Goal: Task Accomplishment & Management: Complete application form

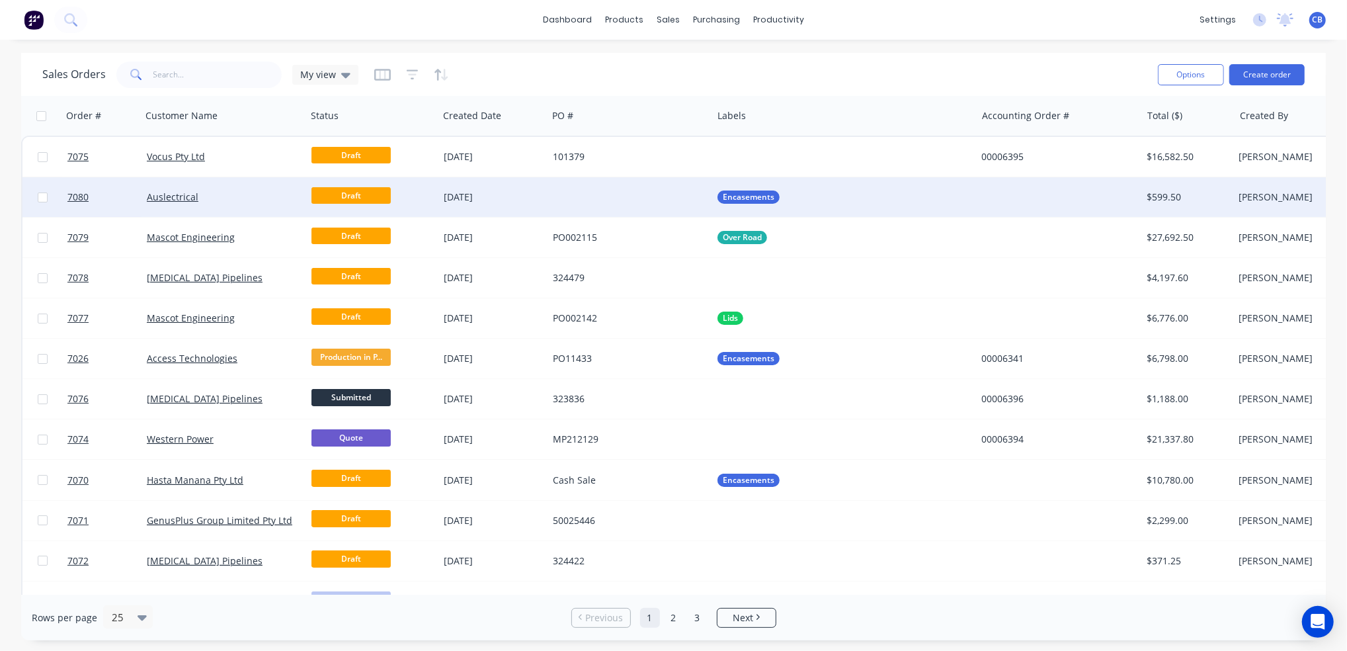
click at [608, 192] on div at bounding box center [630, 197] width 165 height 40
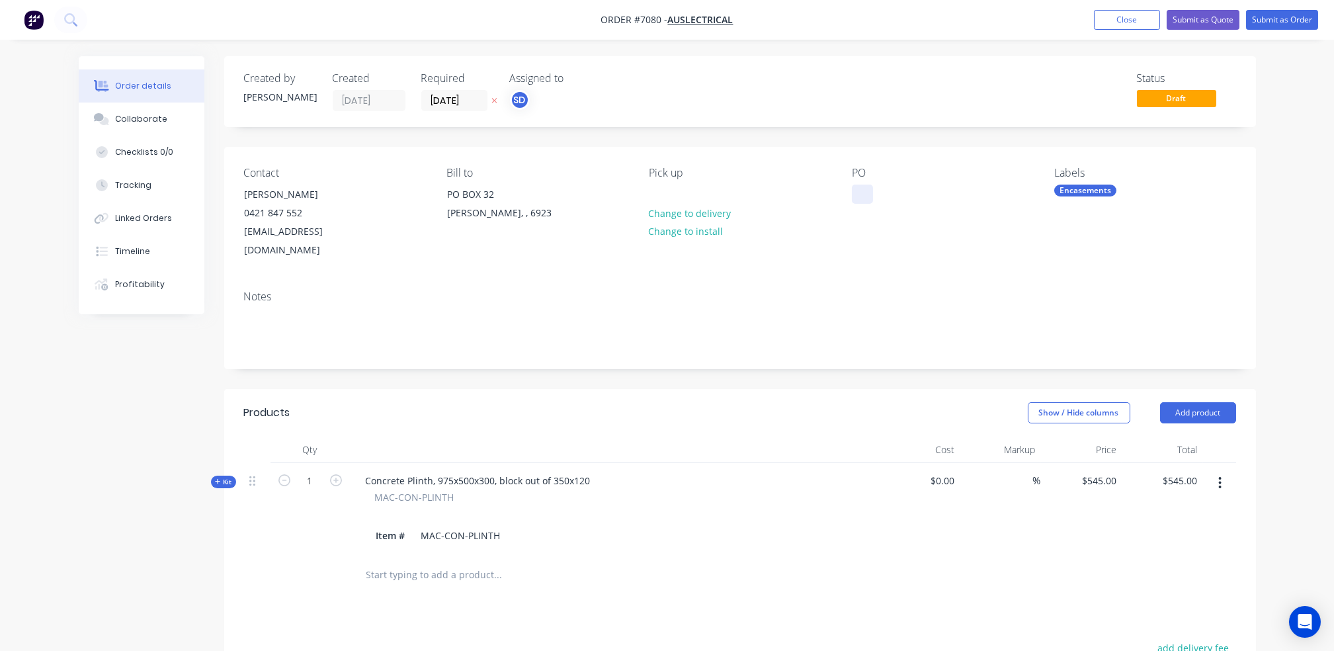
click at [861, 198] on div at bounding box center [862, 194] width 21 height 19
paste div
click at [1108, 21] on button "Close" at bounding box center [1127, 20] width 66 height 20
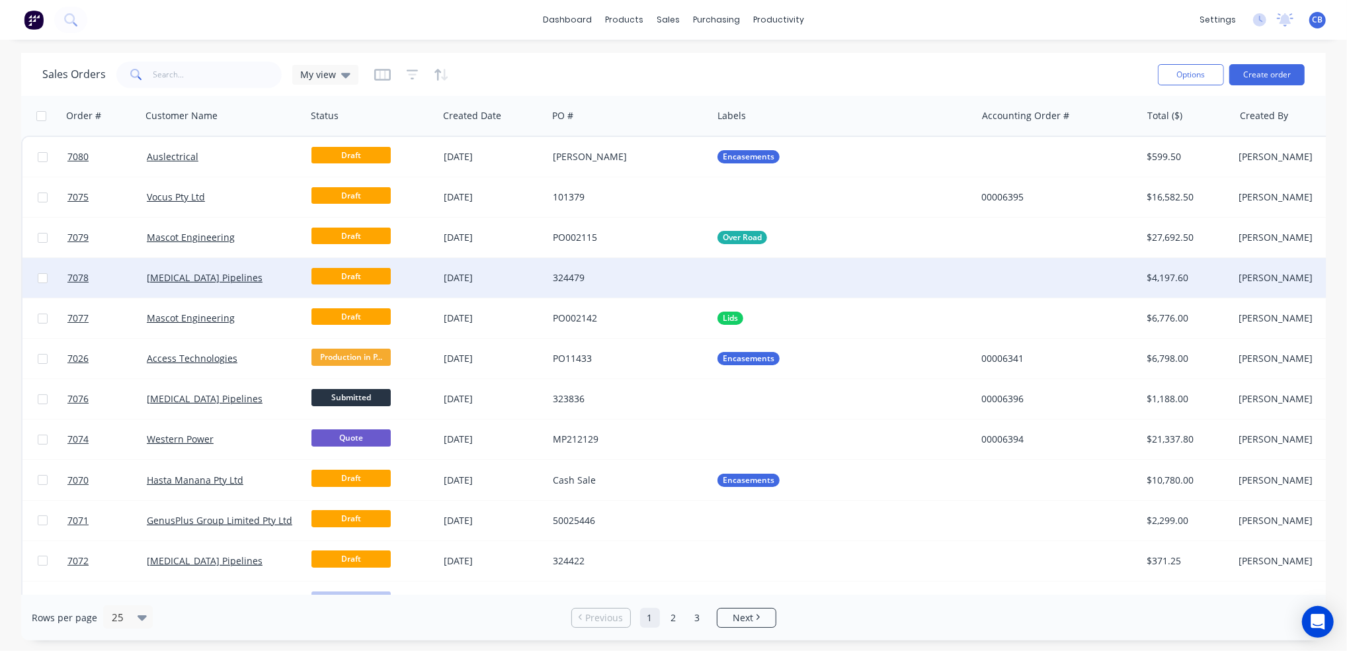
click at [628, 281] on div "324479" at bounding box center [626, 277] width 147 height 13
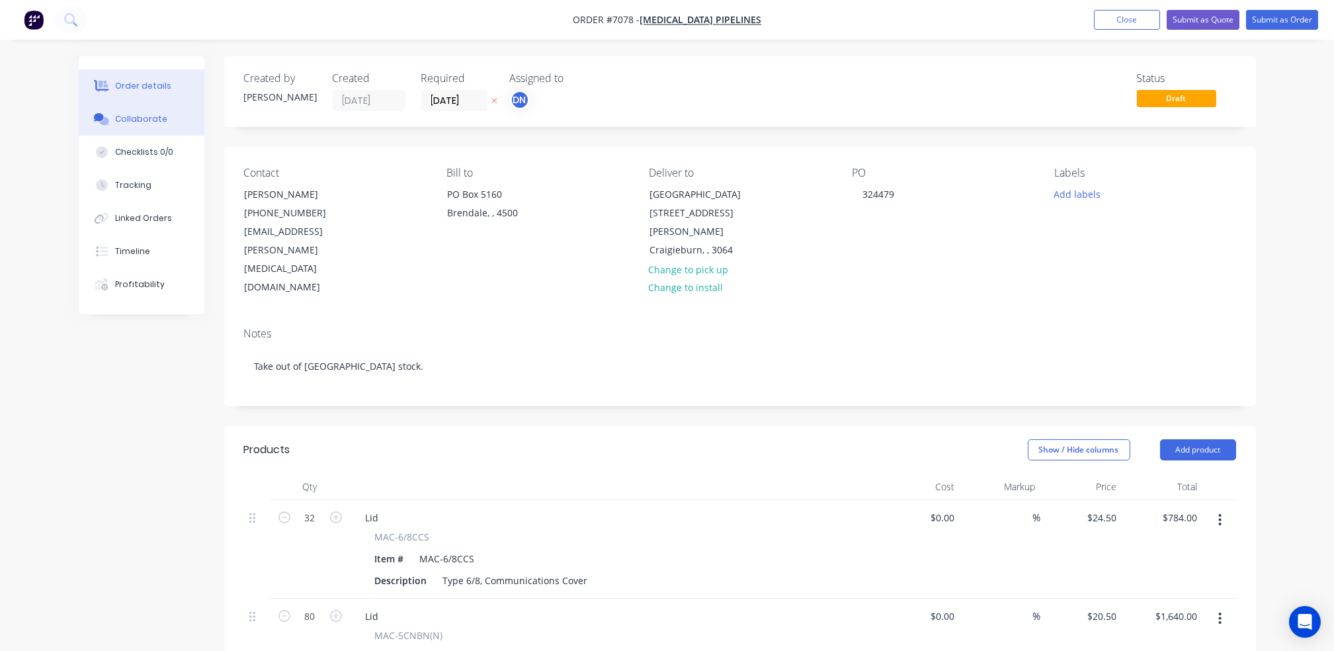
click at [144, 115] on div "Collaborate" at bounding box center [141, 119] width 52 height 12
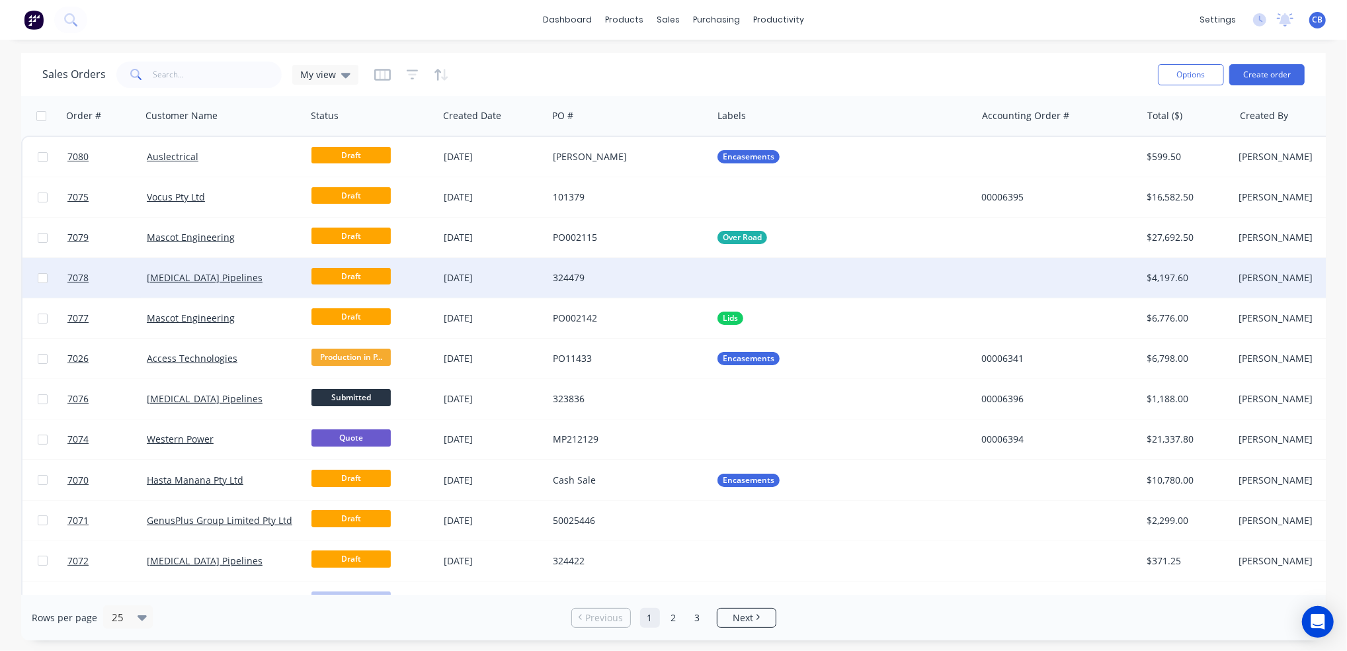
click at [576, 277] on div "324479" at bounding box center [626, 277] width 147 height 13
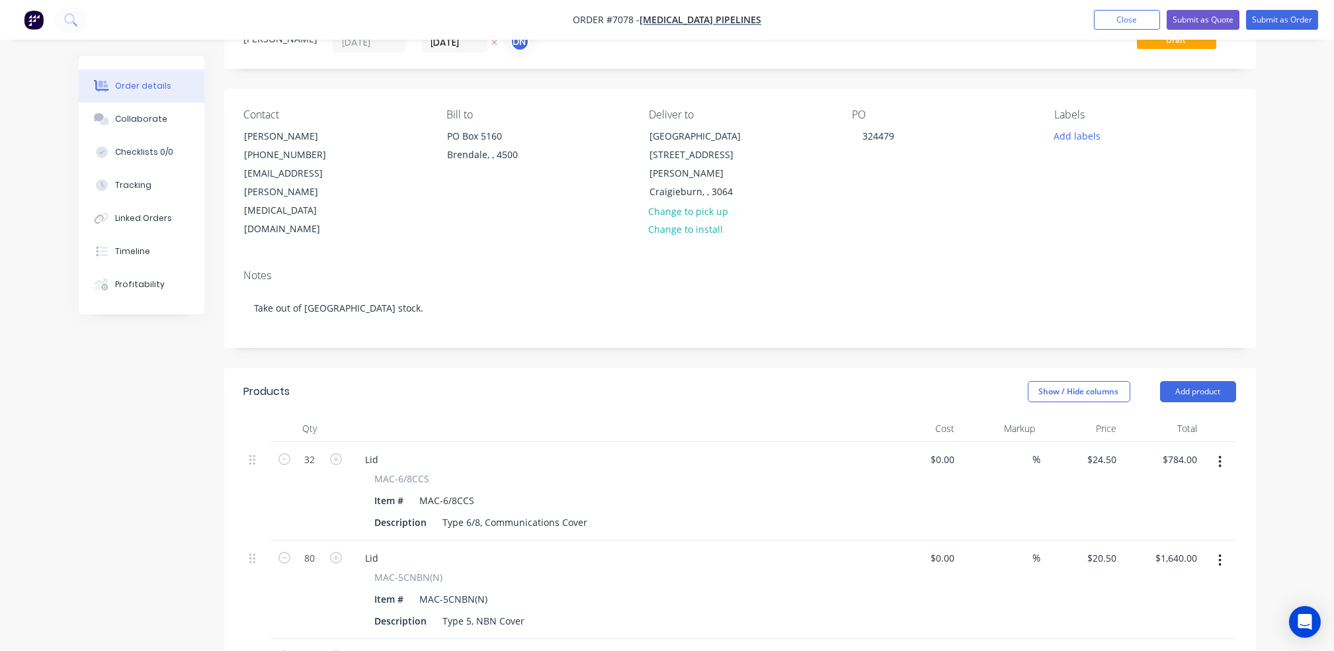
scroll to position [88, 0]
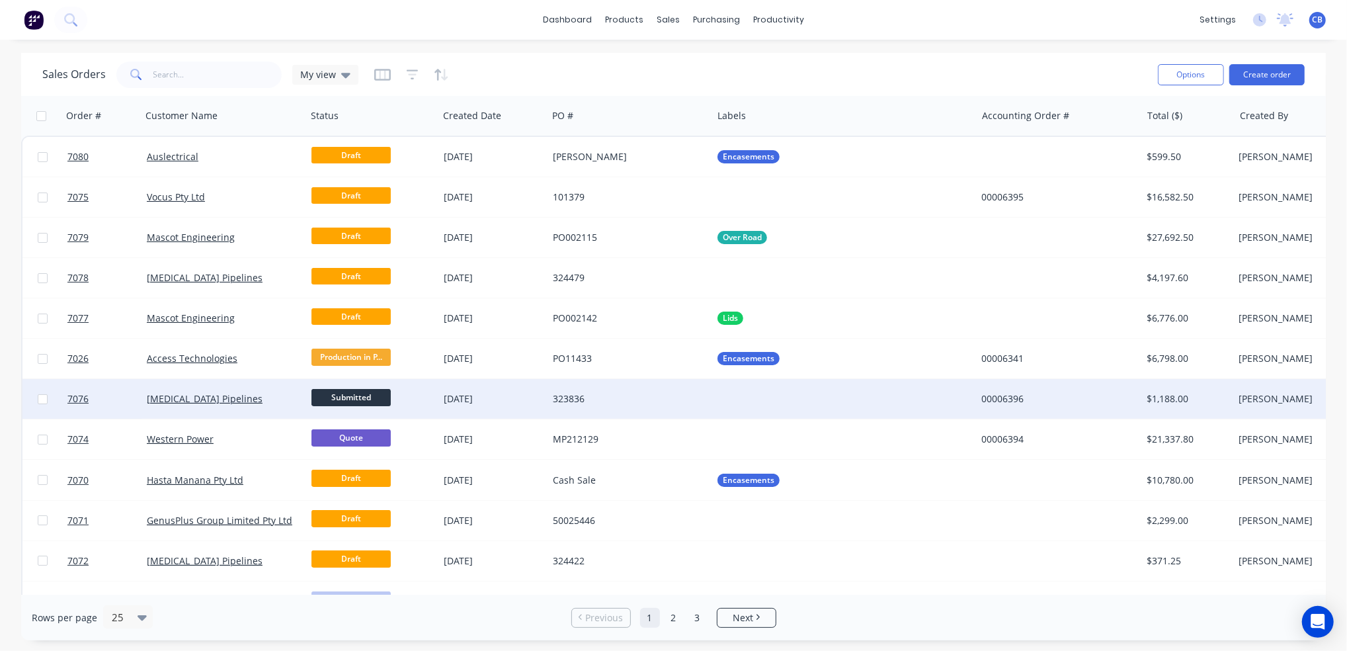
click at [576, 398] on div "323836" at bounding box center [626, 398] width 147 height 13
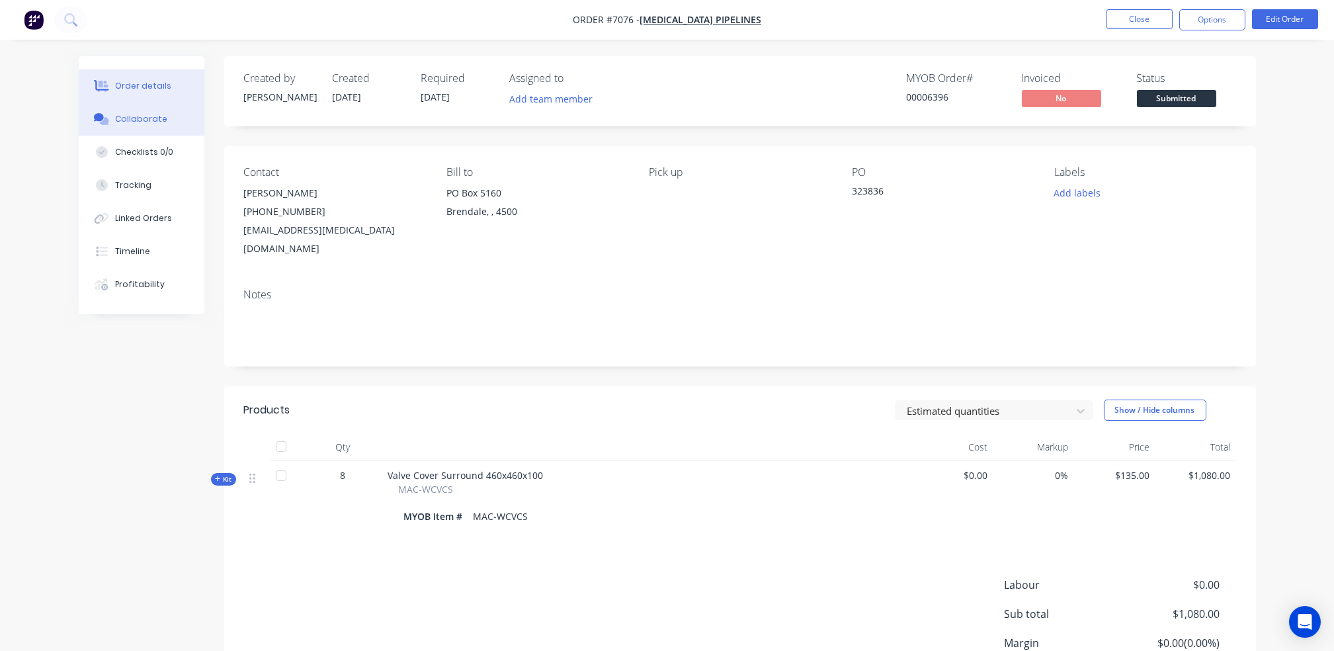
click at [152, 119] on div "Collaborate" at bounding box center [141, 119] width 52 height 12
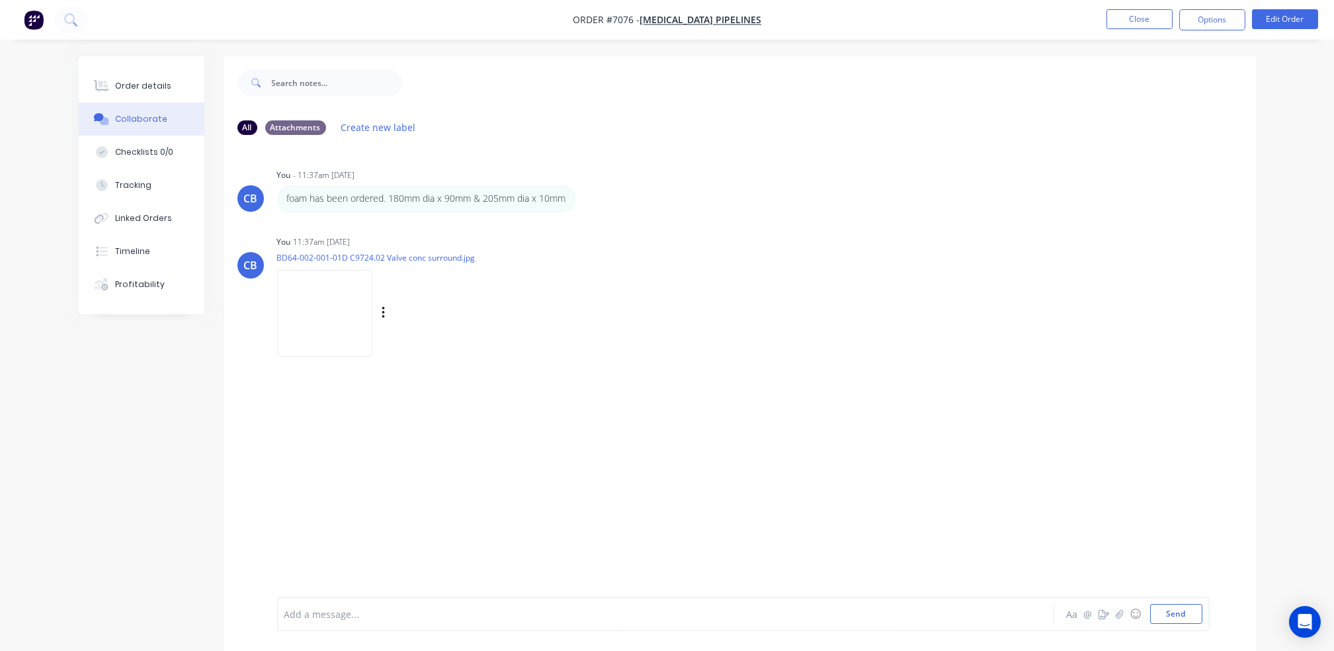
click at [346, 313] on img at bounding box center [324, 313] width 95 height 87
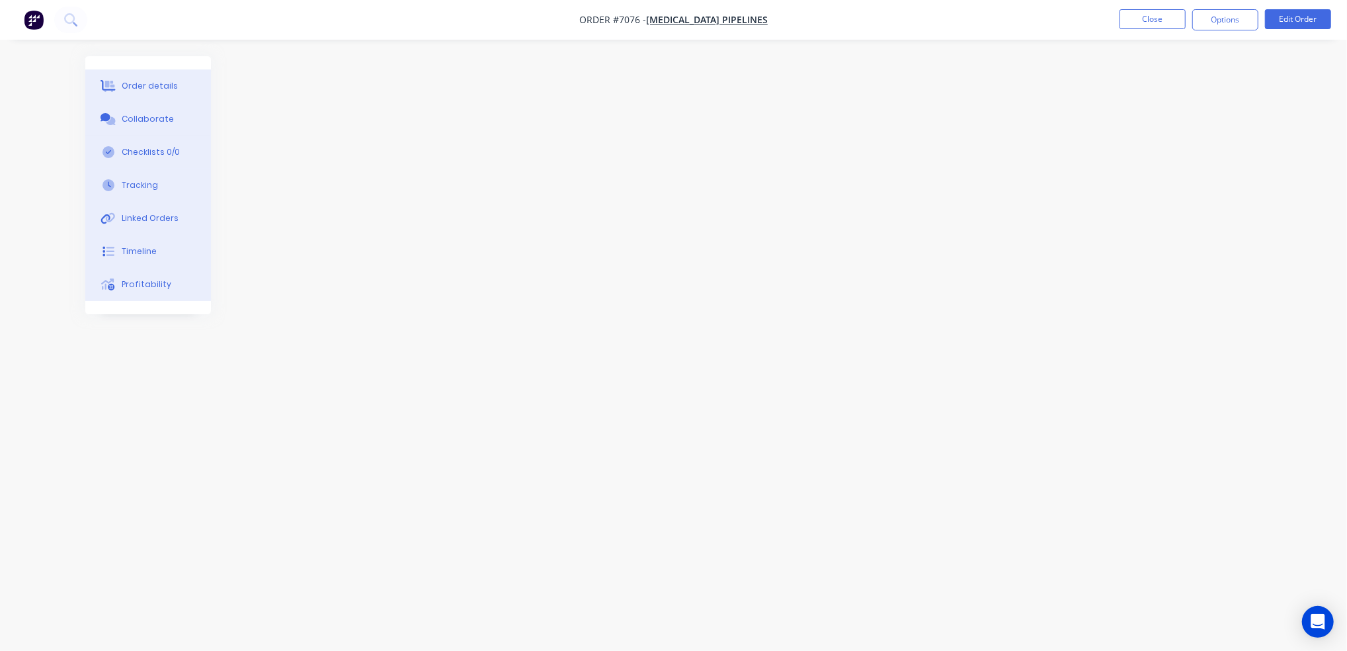
click at [153, 117] on div "Collaborate" at bounding box center [148, 119] width 52 height 12
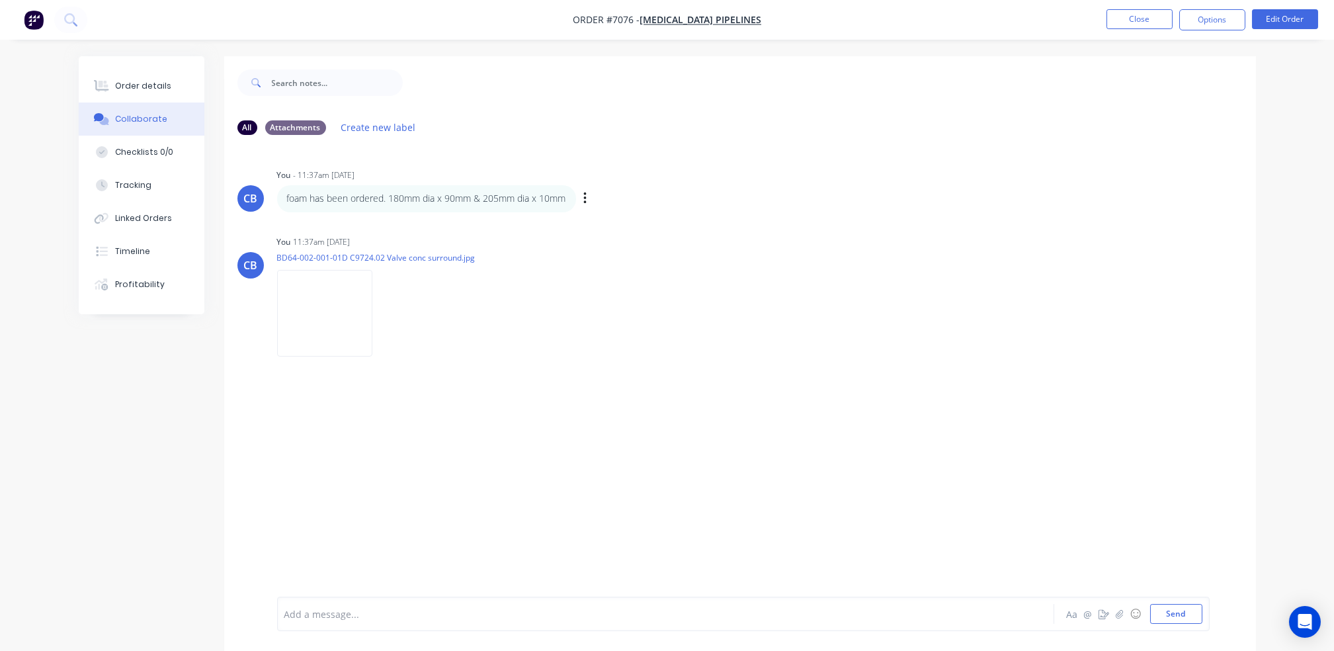
click at [593, 200] on div "foam has been ordered. 180mm dia x 90mm & 205mm dia x 10mm Labels Edit Delete" at bounding box center [483, 198] width 413 height 26
click at [588, 198] on button "button" at bounding box center [585, 198] width 5 height 19
click at [341, 312] on img at bounding box center [324, 313] width 95 height 87
click at [1155, 25] on button "Close" at bounding box center [1139, 19] width 66 height 20
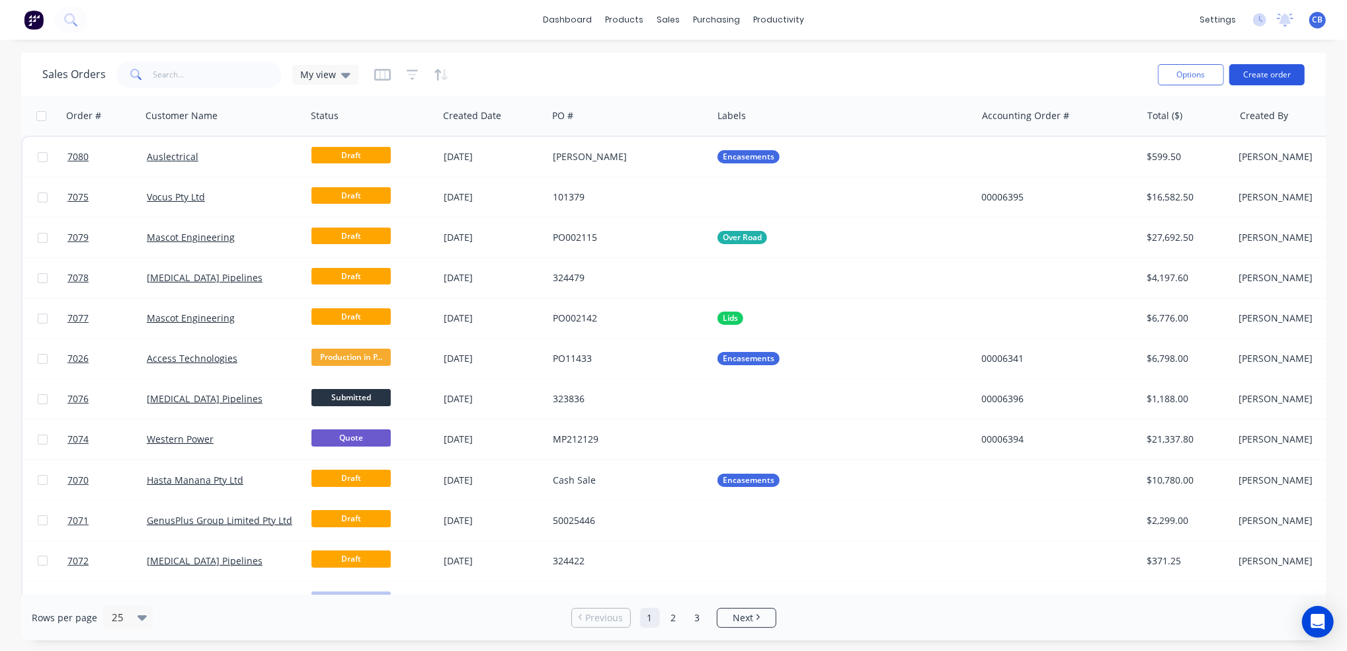
click at [1242, 72] on button "Create order" at bounding box center [1266, 74] width 75 height 21
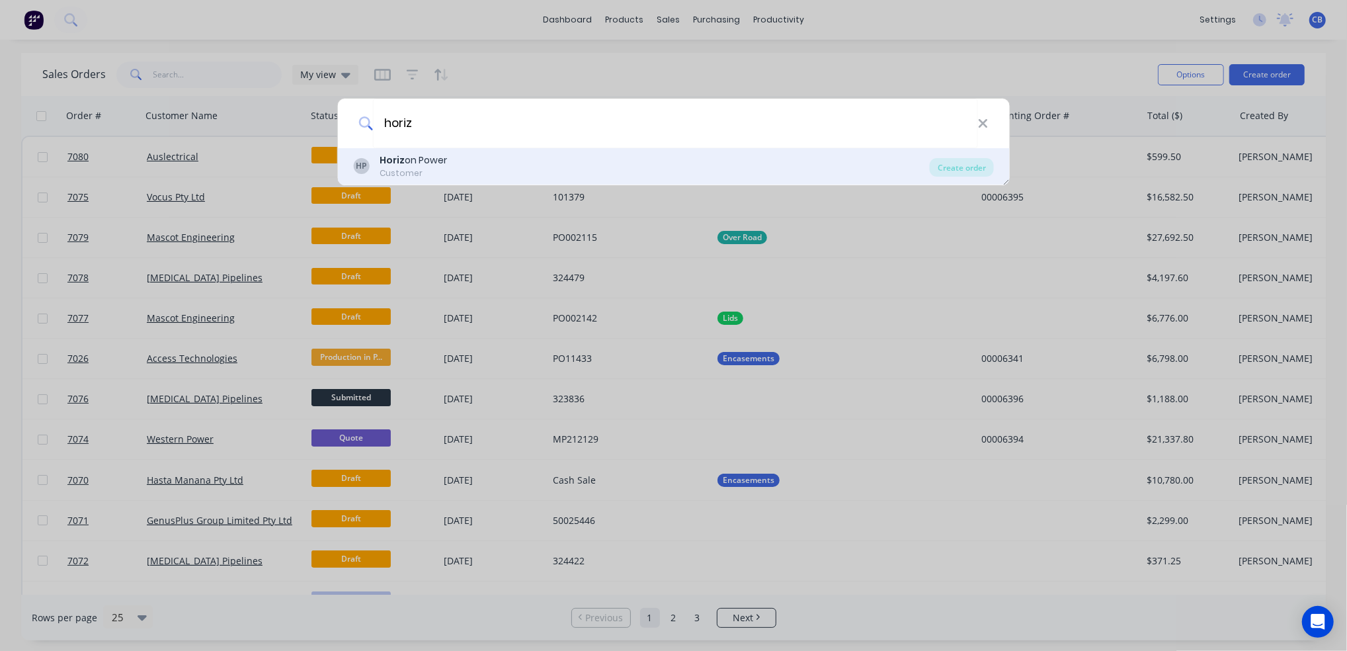
type input "horiz"
click at [483, 166] on div "HP Horiz on Power Customer" at bounding box center [641, 166] width 577 height 26
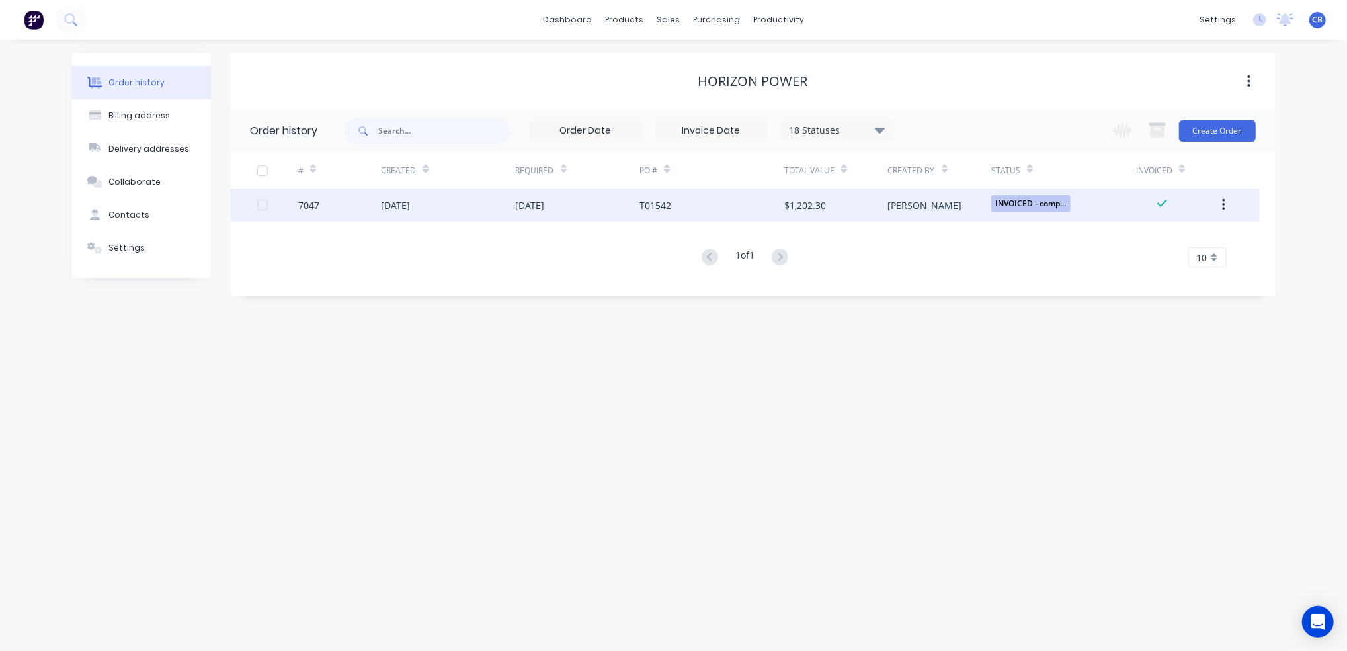
click at [708, 205] on div "T01542" at bounding box center [711, 204] width 145 height 33
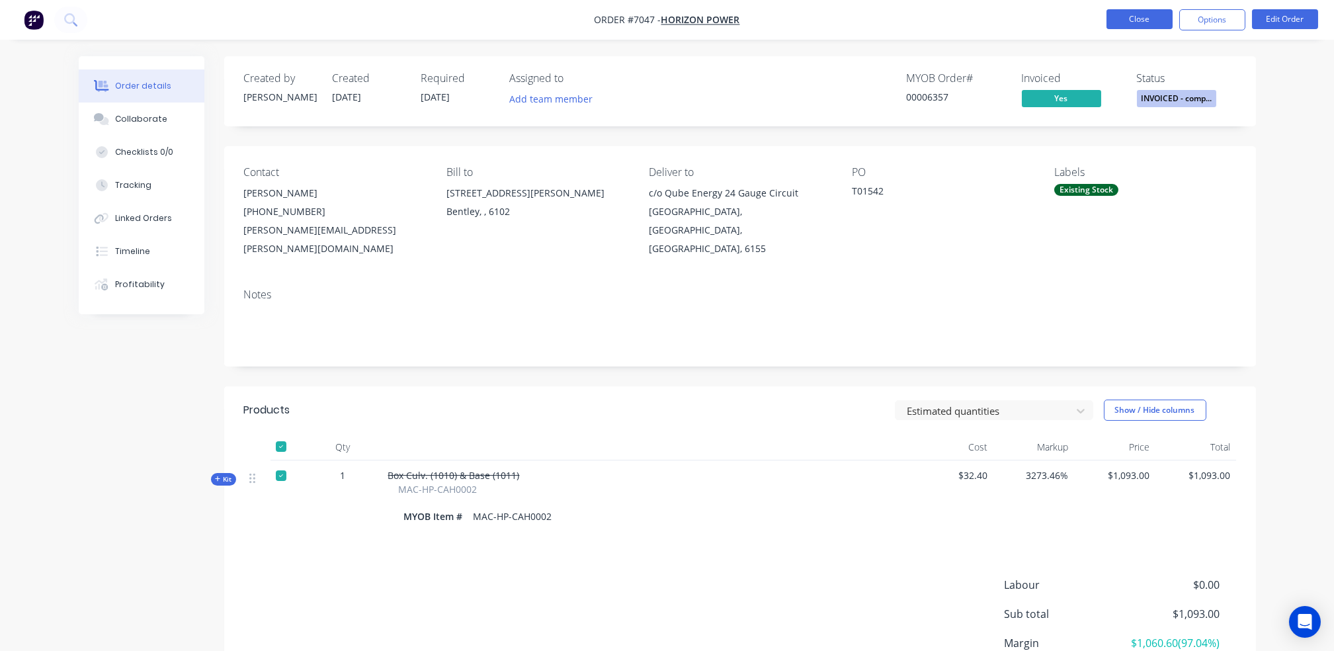
click at [1140, 19] on button "Close" at bounding box center [1139, 19] width 66 height 20
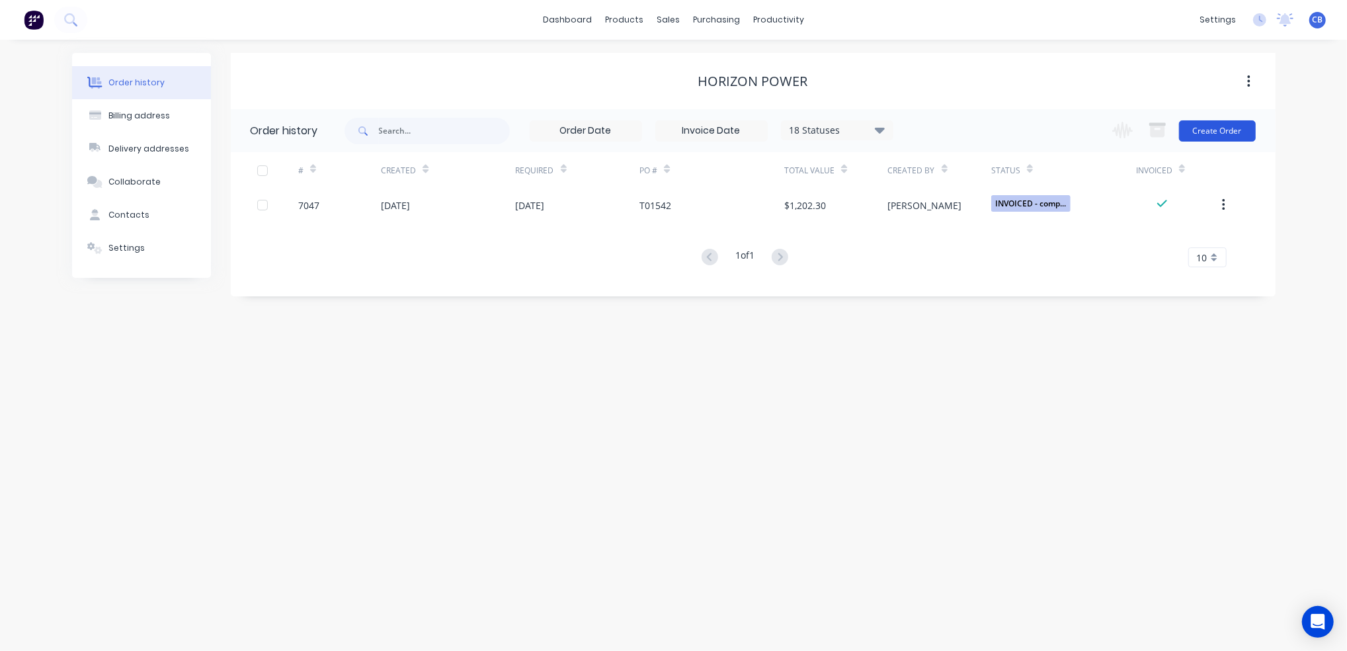
click at [1214, 137] on button "Create Order" at bounding box center [1217, 130] width 77 height 21
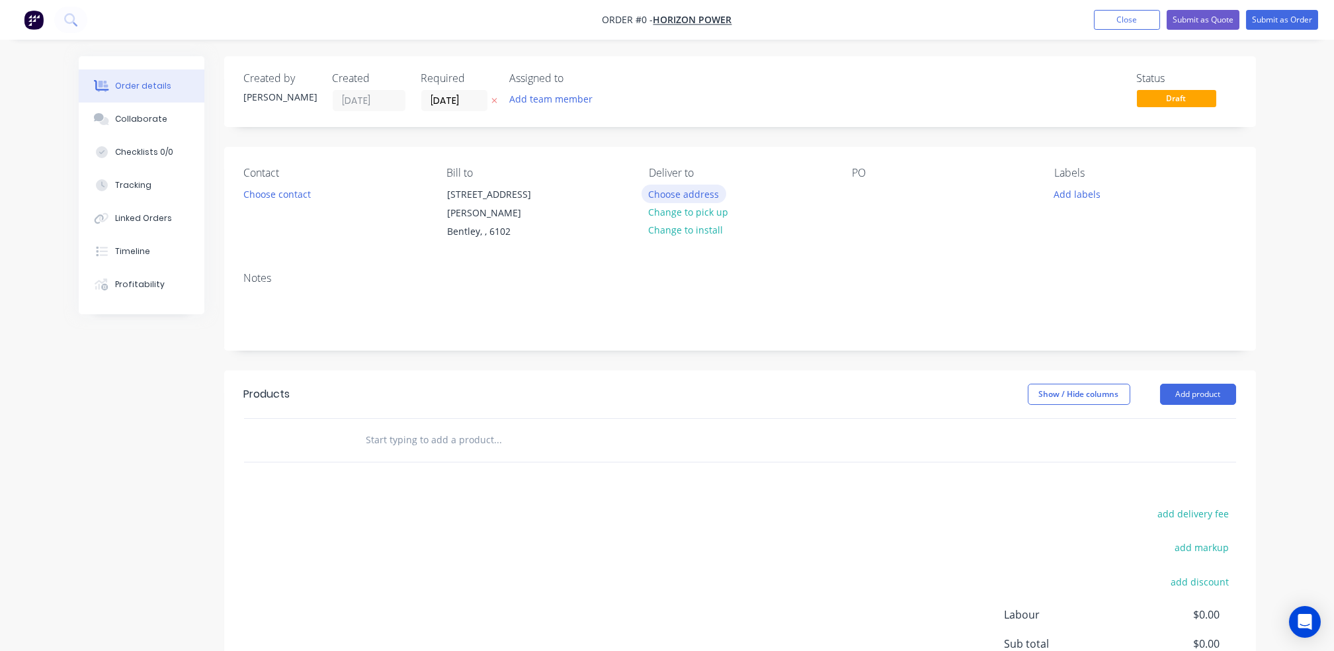
click at [686, 194] on button "Choose address" at bounding box center [683, 194] width 85 height 18
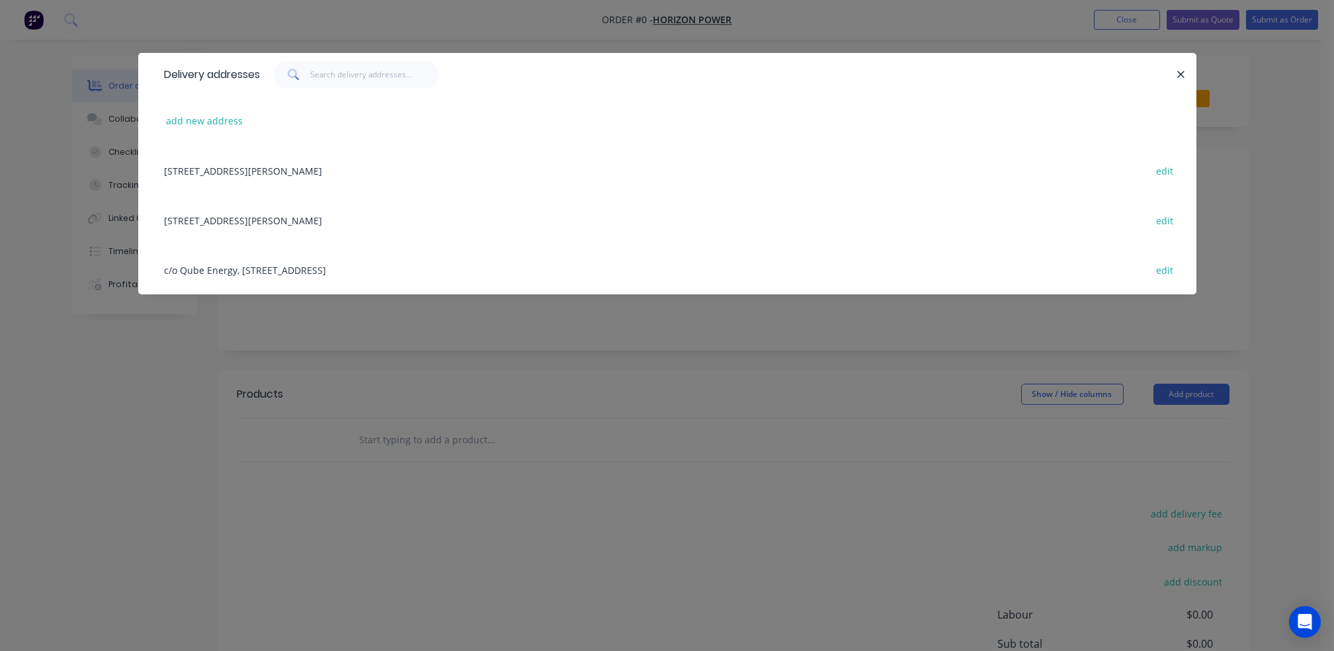
click at [345, 270] on div "c/o Qube Energy, [STREET_ADDRESS] edit" at bounding box center [667, 270] width 1018 height 50
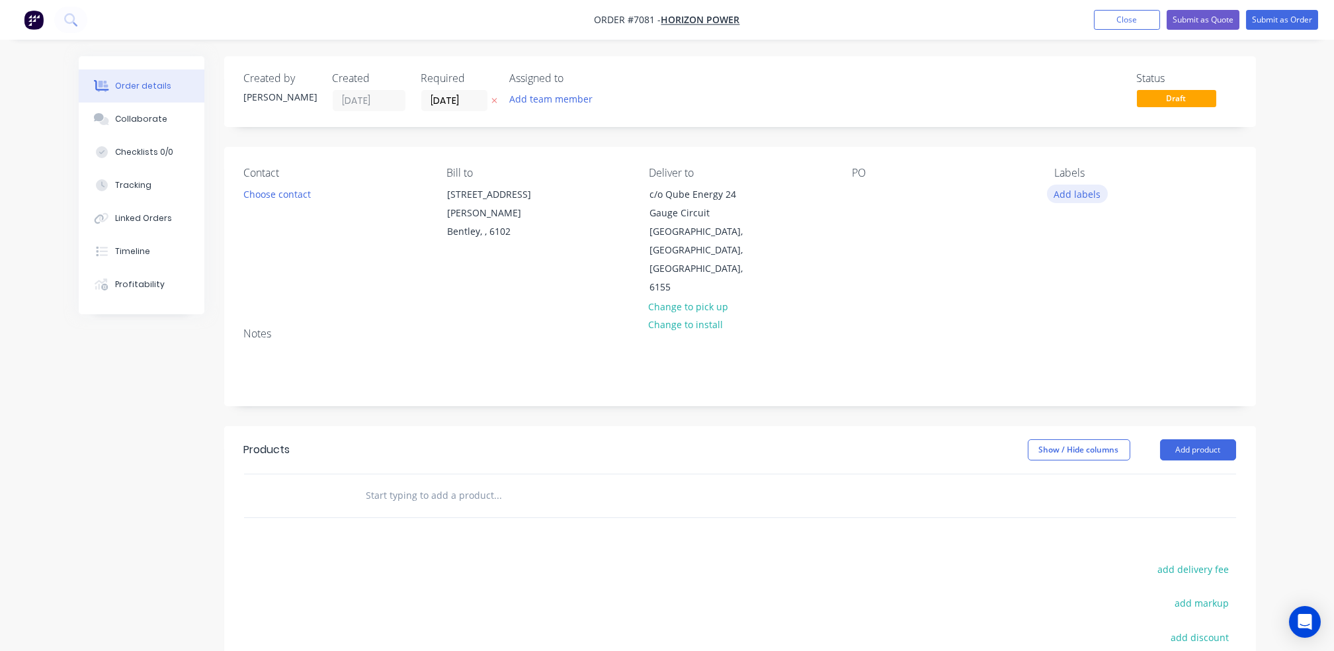
click at [1069, 197] on button "Add labels" at bounding box center [1077, 194] width 61 height 18
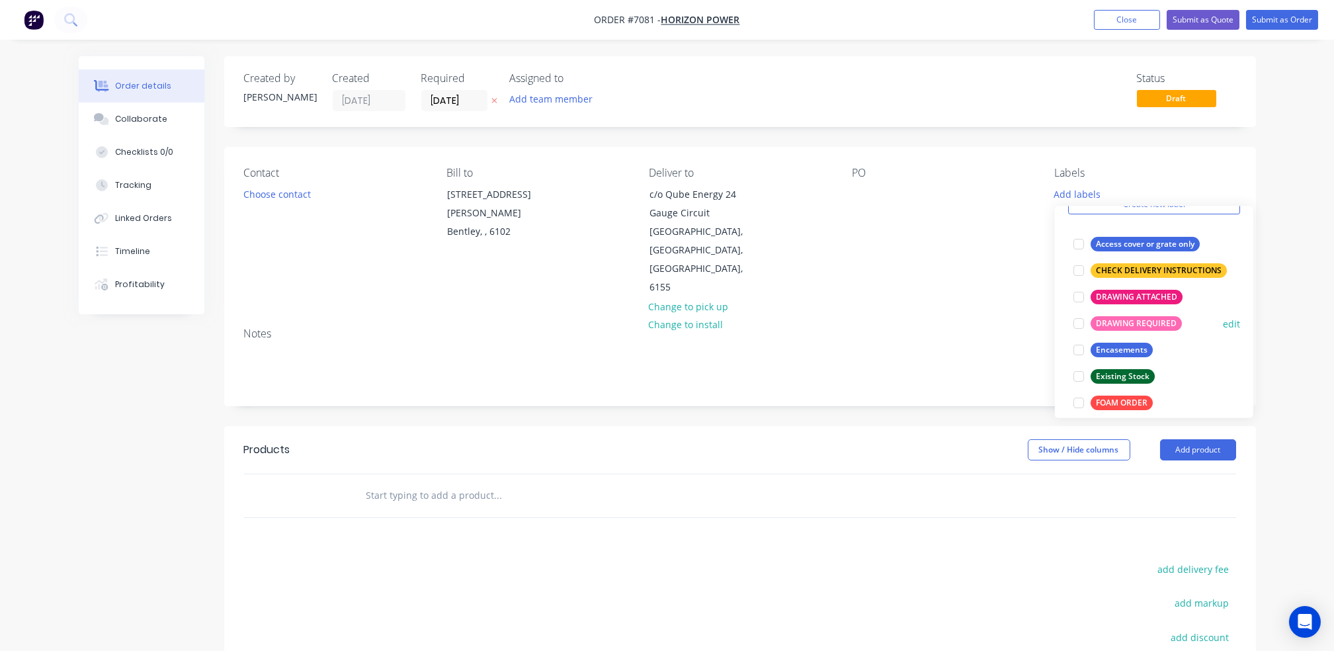
scroll to position [88, 0]
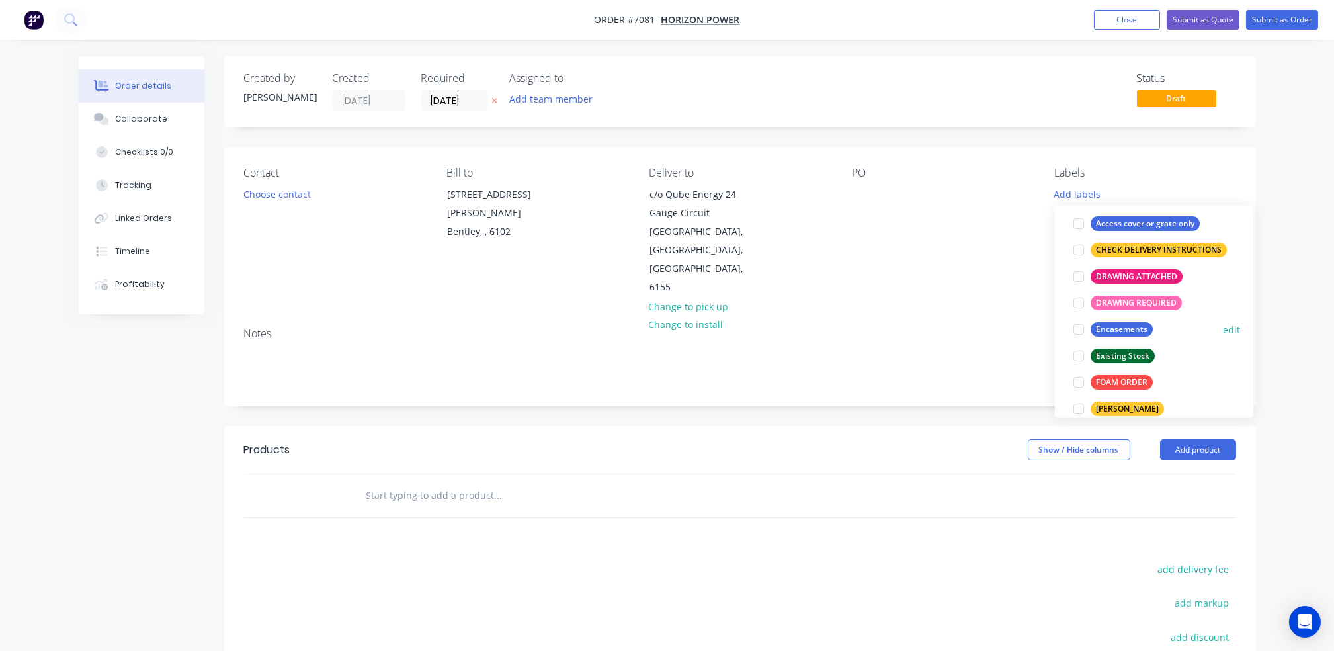
click at [1089, 325] on div at bounding box center [1078, 329] width 26 height 26
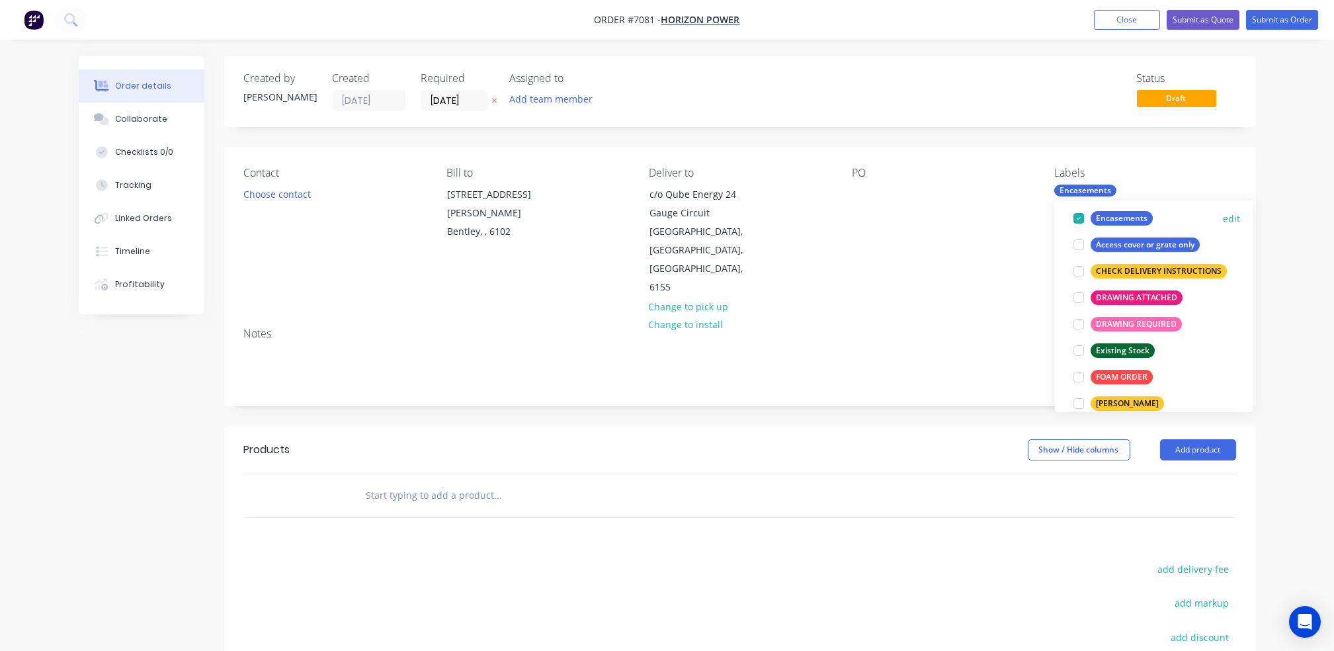
scroll to position [0, 0]
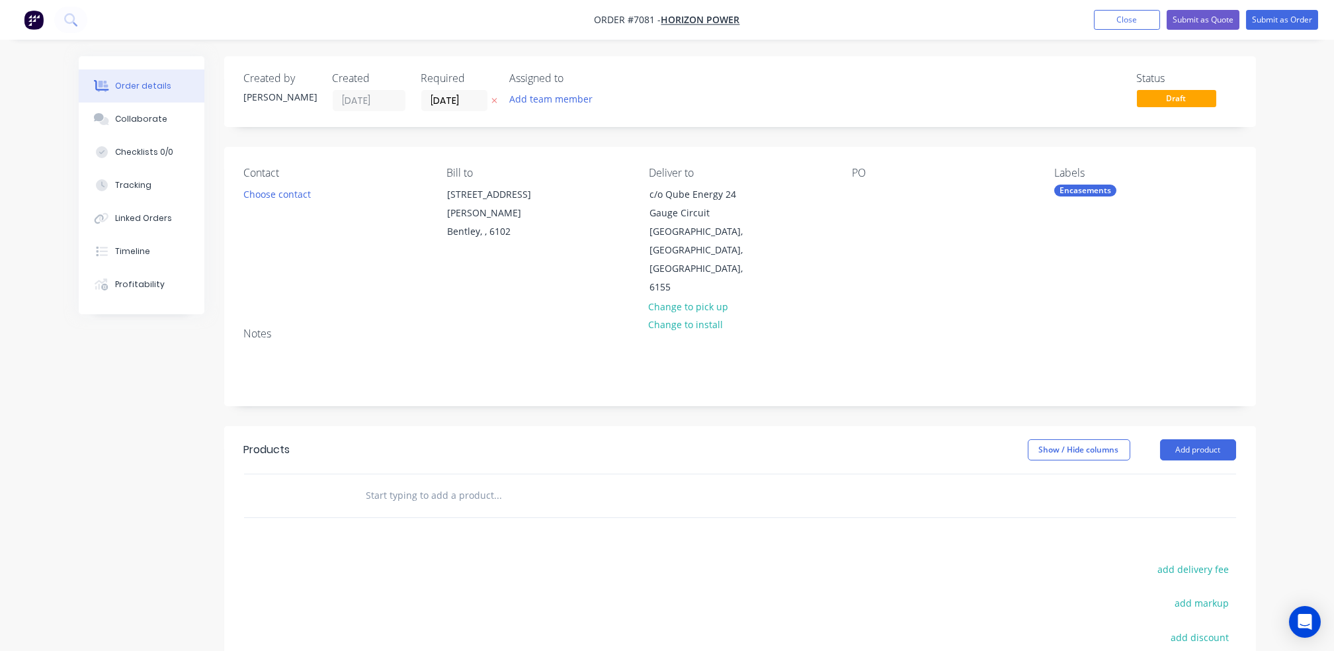
click at [945, 251] on div "PO" at bounding box center [942, 232] width 181 height 130
click at [859, 193] on div at bounding box center [862, 194] width 21 height 19
paste div
click at [295, 196] on button "Choose contact" at bounding box center [276, 194] width 81 height 18
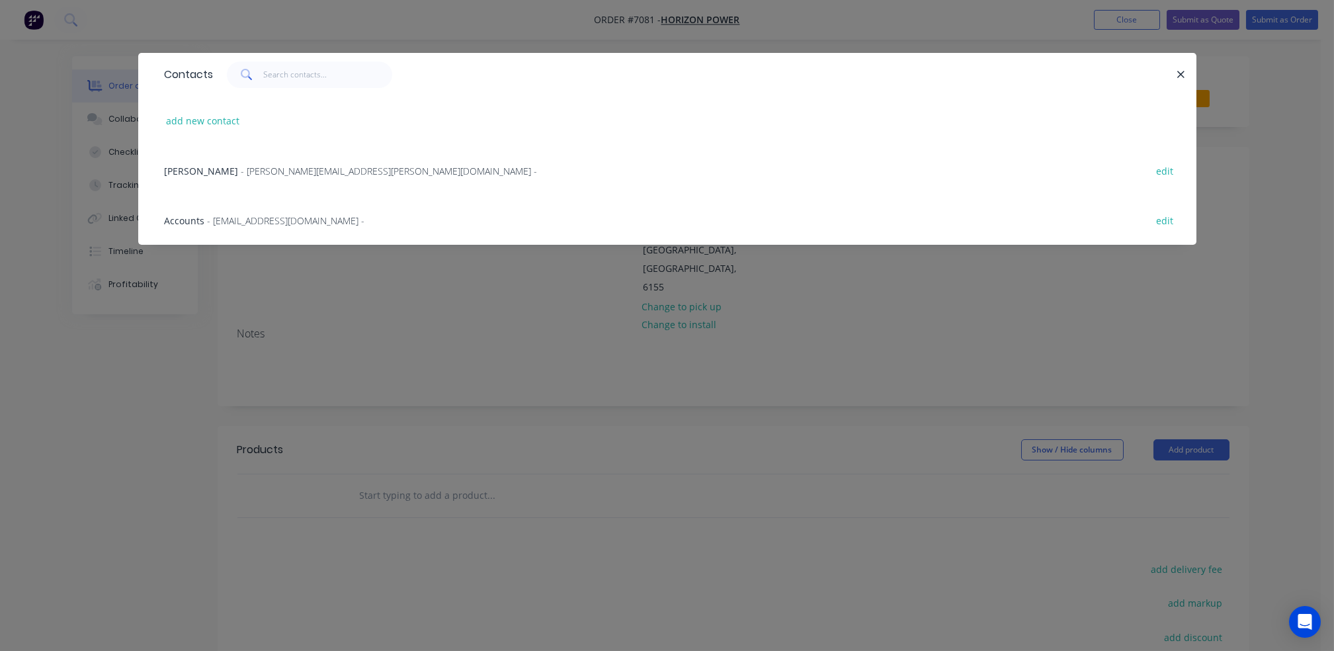
click at [292, 167] on span "- [PERSON_NAME][EMAIL_ADDRESS][PERSON_NAME][DOMAIN_NAME] -" at bounding box center [389, 171] width 296 height 13
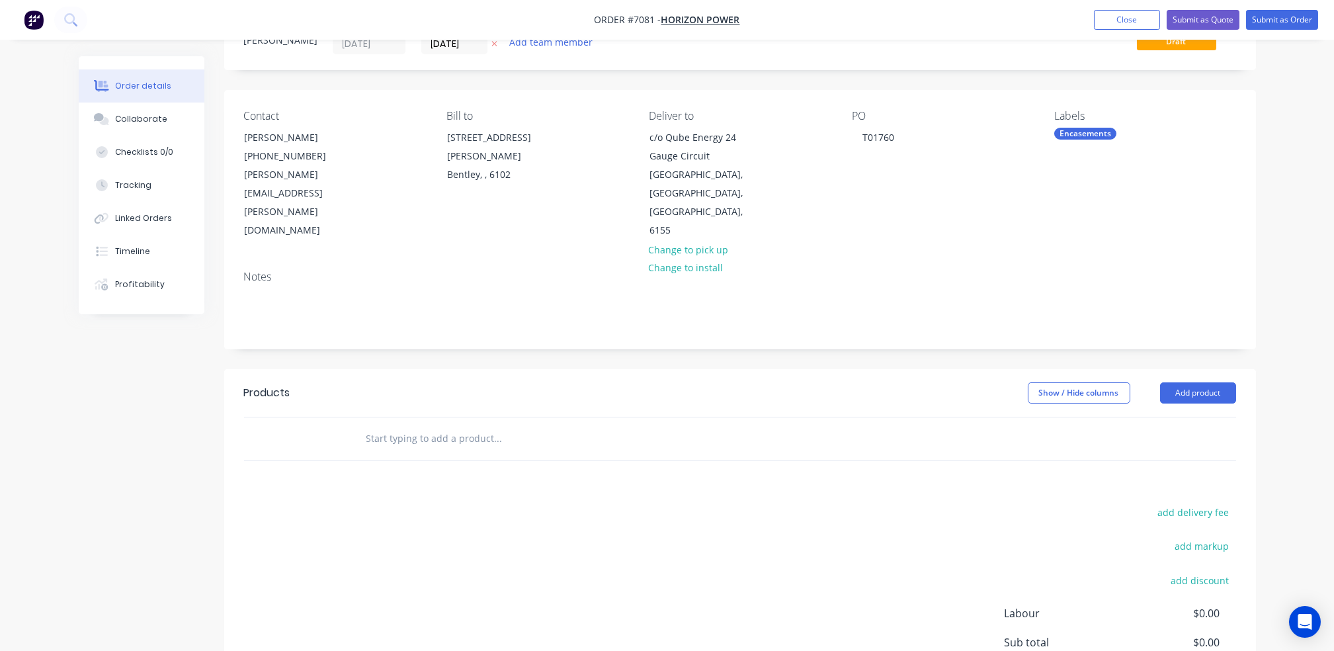
scroll to position [88, 0]
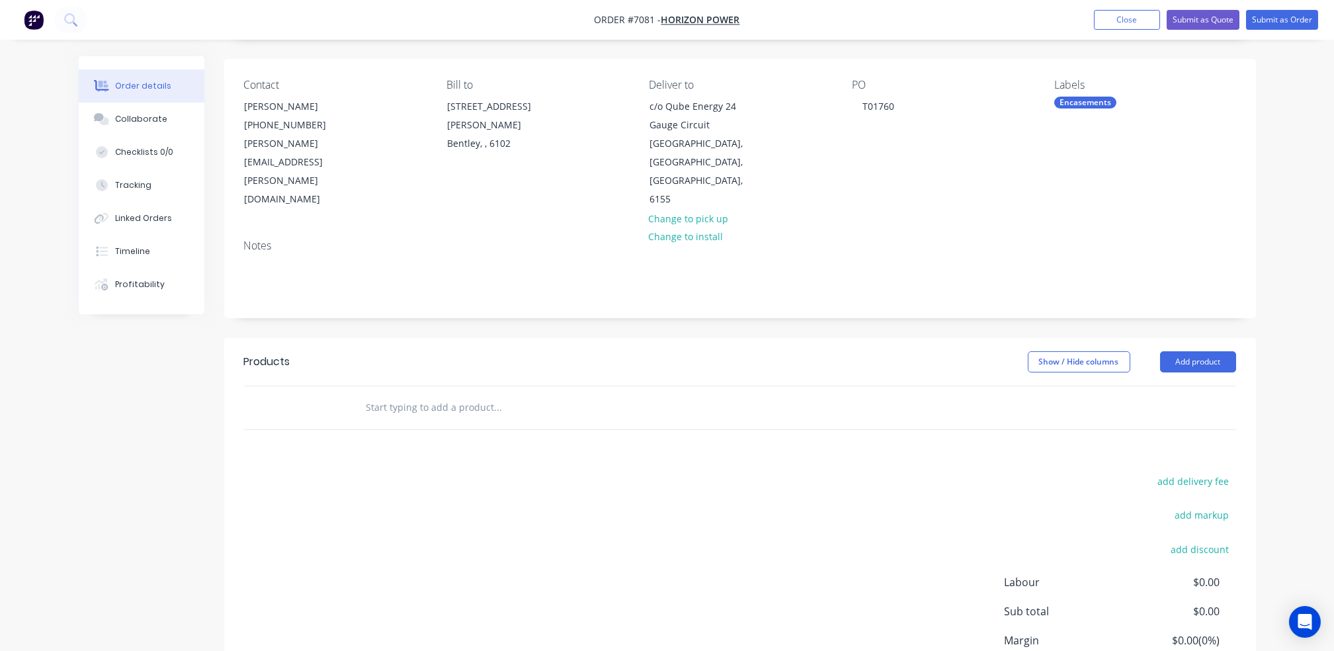
click at [429, 394] on input "text" at bounding box center [498, 407] width 265 height 26
drag, startPoint x: 421, startPoint y: 370, endPoint x: 314, endPoint y: 362, distance: 106.8
click at [329, 386] on div "MAC-HP-CAH002 Add MAC-HP-CAH002 to order No results found" at bounding box center [740, 407] width 992 height 43
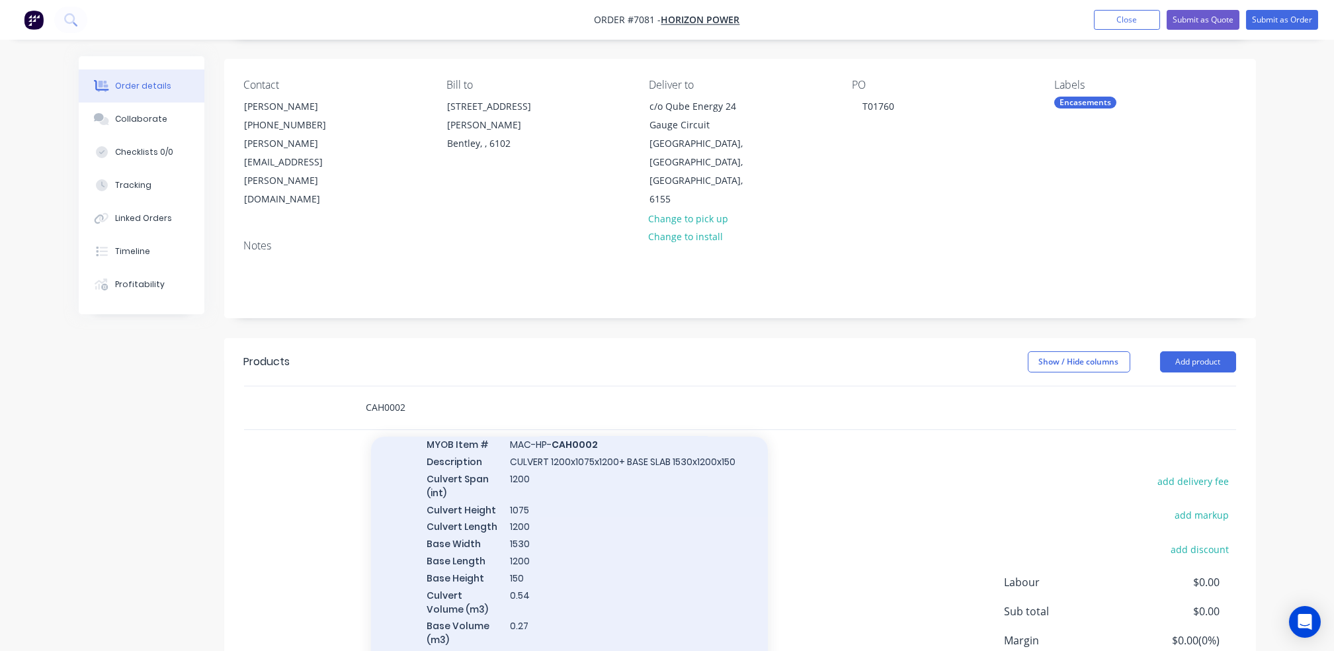
scroll to position [168, 0]
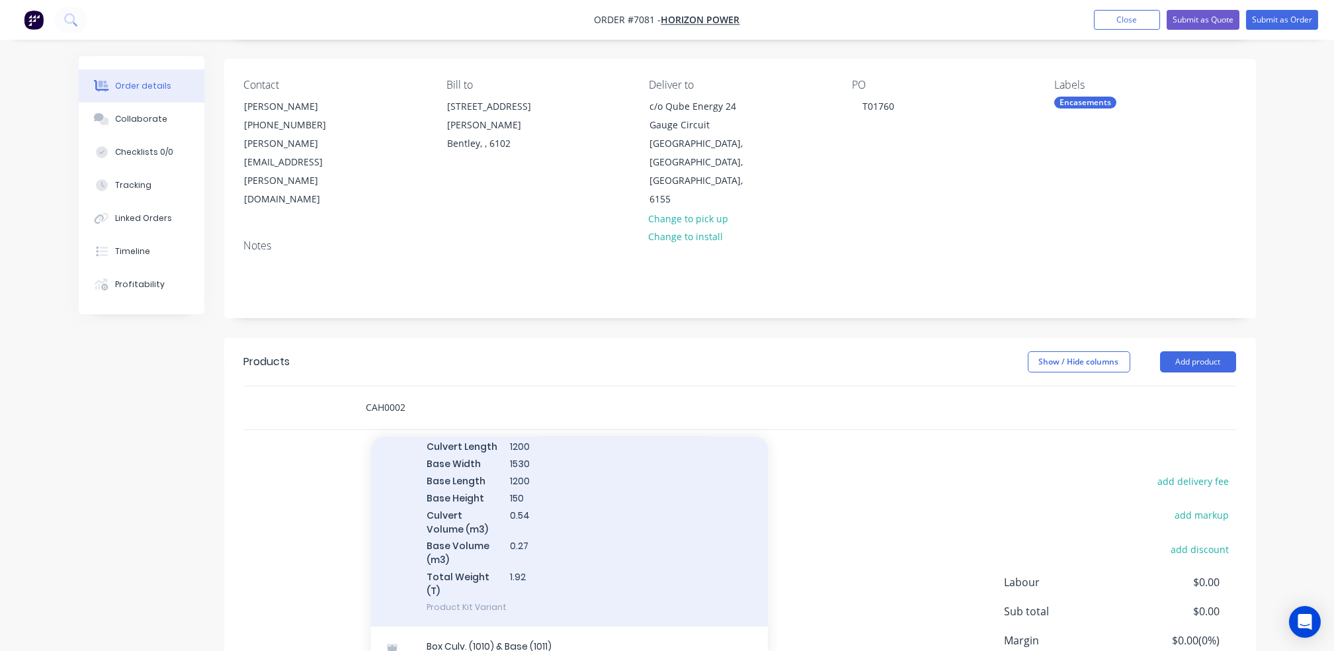
type input "CAH0002"
click at [589, 520] on div "Box Culv. (1010) & Base (1011) MYOB Item # MAC-HP- CAH0002 MYOB Item # MAC-HP- …" at bounding box center [569, 468] width 397 height 315
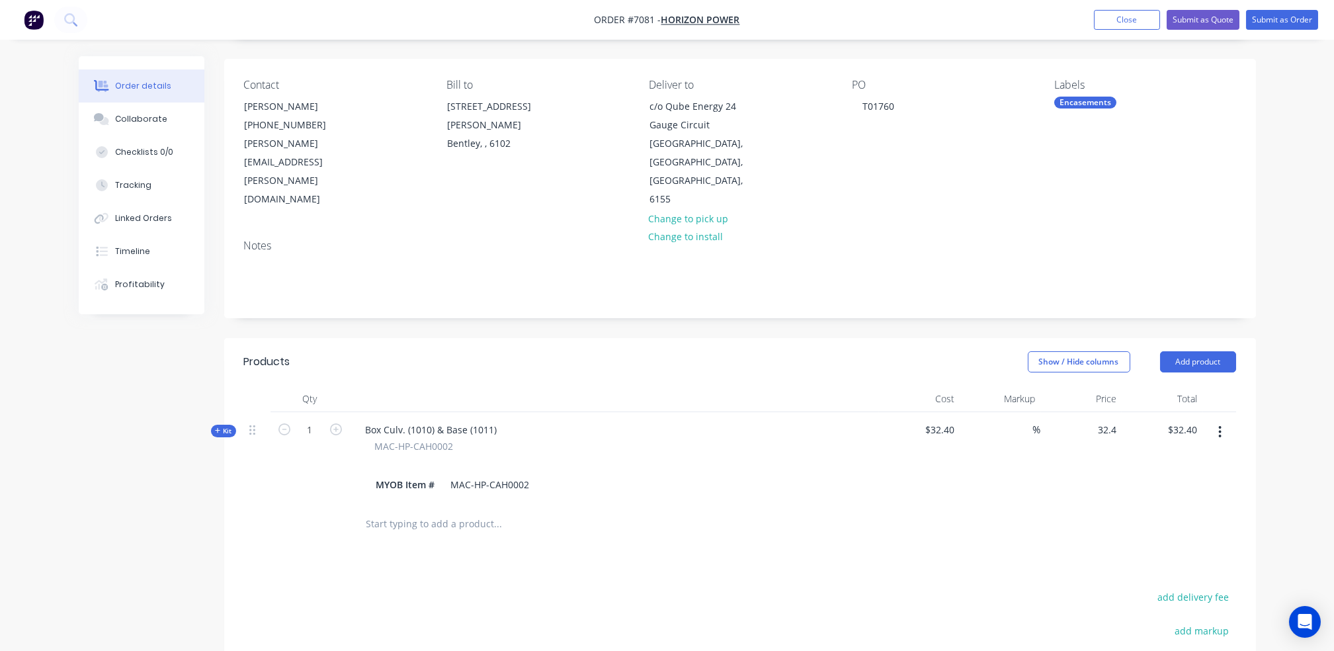
click at [1085, 412] on div "32.4 $32.40" at bounding box center [1081, 457] width 81 height 91
type input "1093"
type input "3273.46"
type input "$1,093.00"
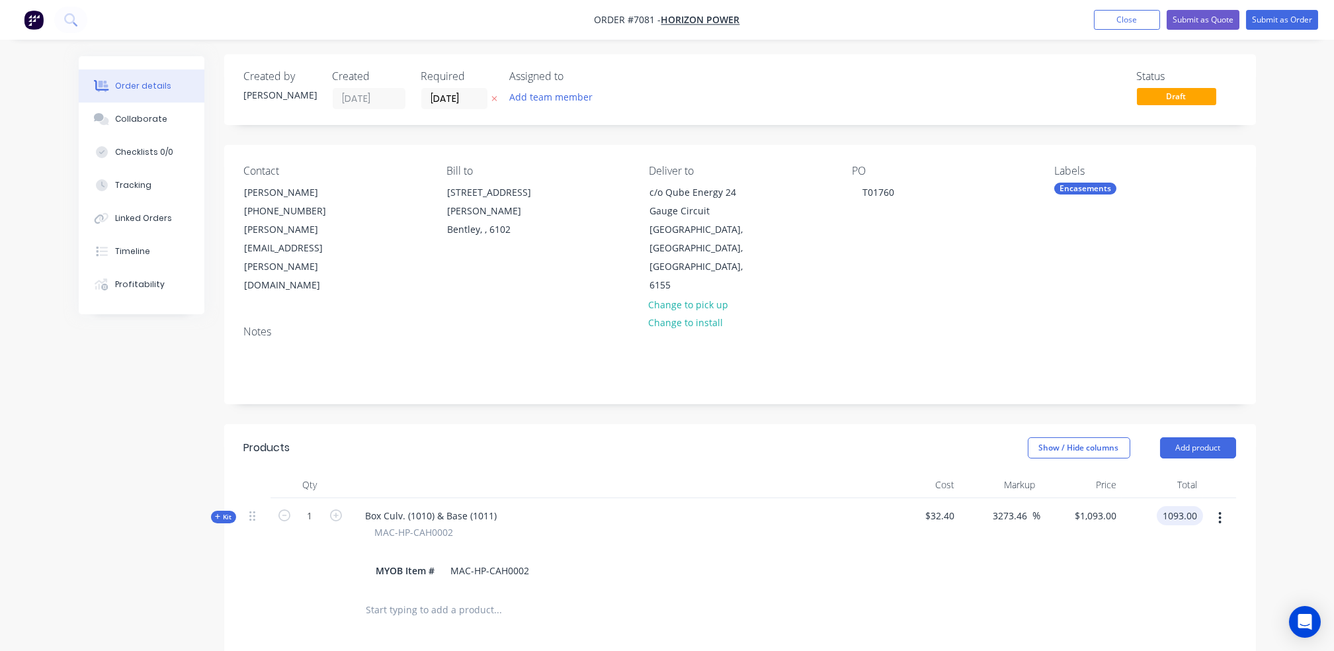
scroll to position [0, 0]
type input "$1,093.00"
click at [472, 103] on input "[DATE]" at bounding box center [454, 101] width 65 height 20
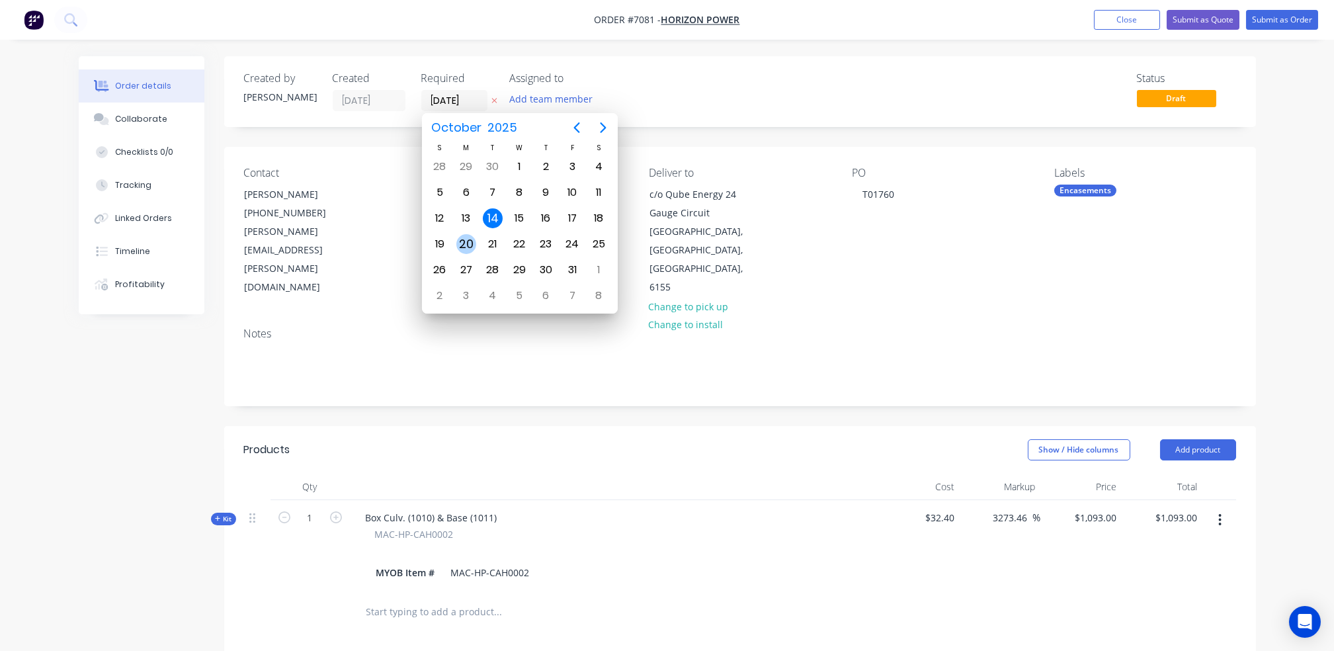
click at [466, 240] on div "20" at bounding box center [466, 244] width 20 height 20
type input "[DATE]"
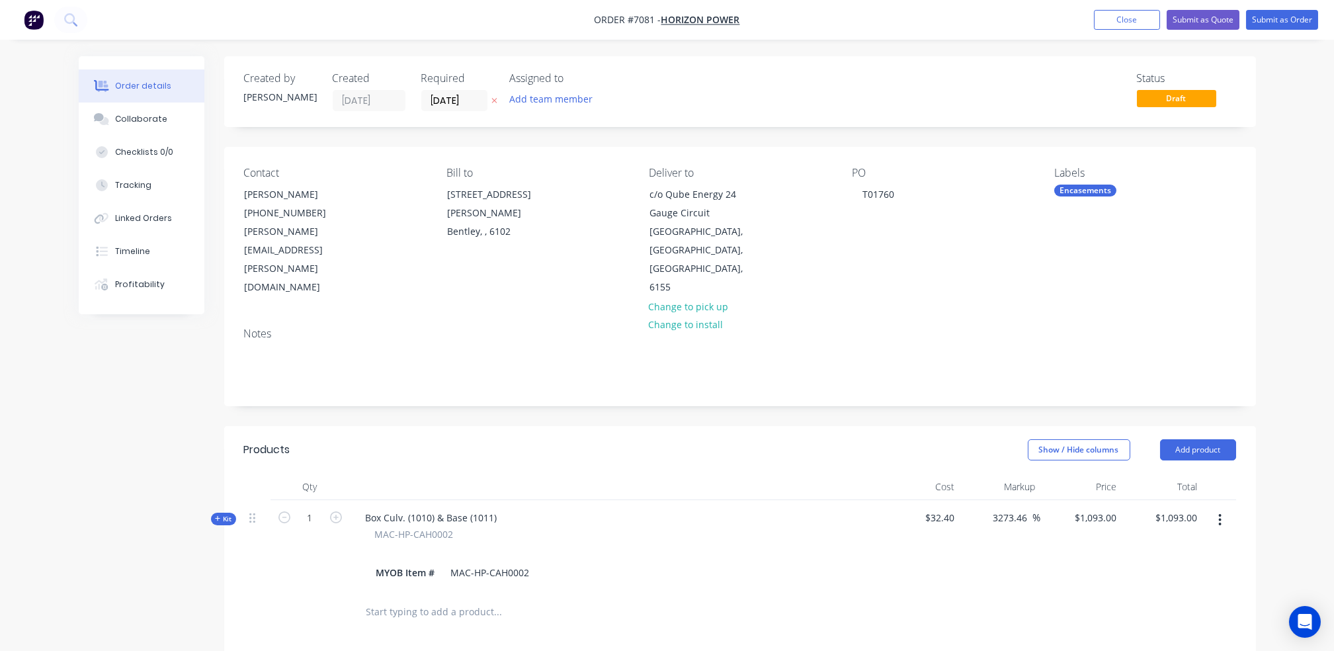
click at [813, 99] on div "Status Draft" at bounding box center [939, 91] width 594 height 39
click at [586, 95] on button "Add team member" at bounding box center [550, 99] width 97 height 18
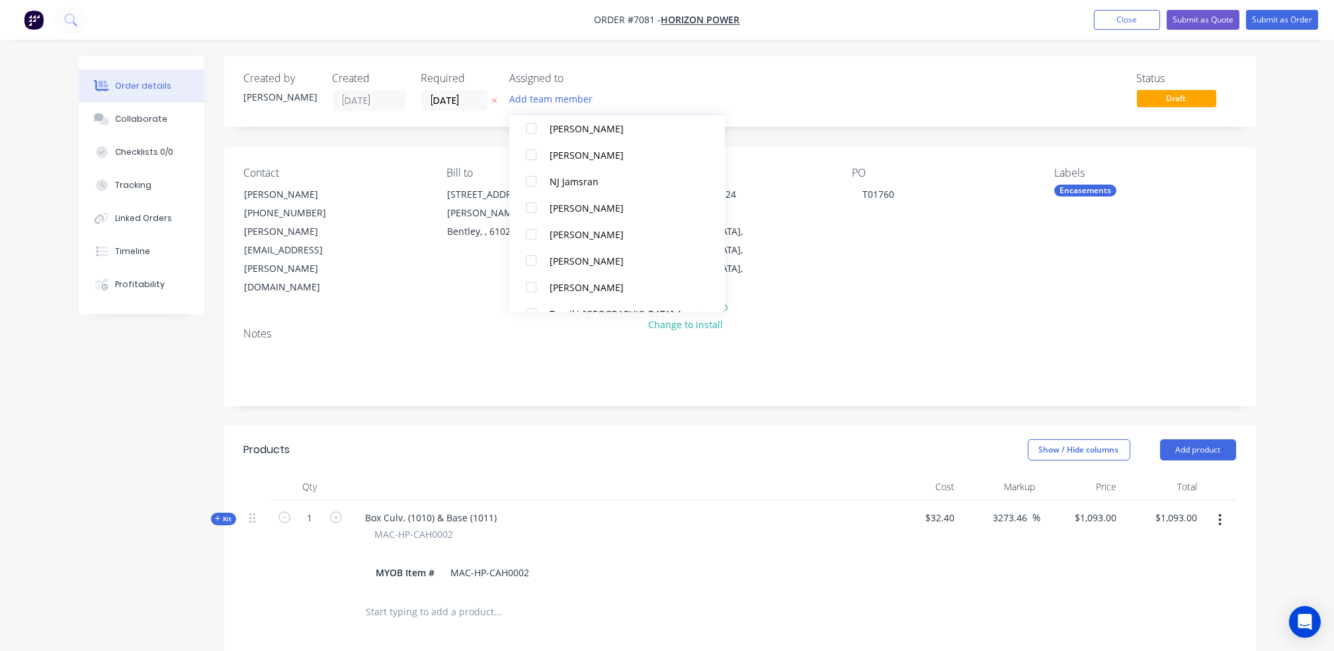
scroll to position [265, 0]
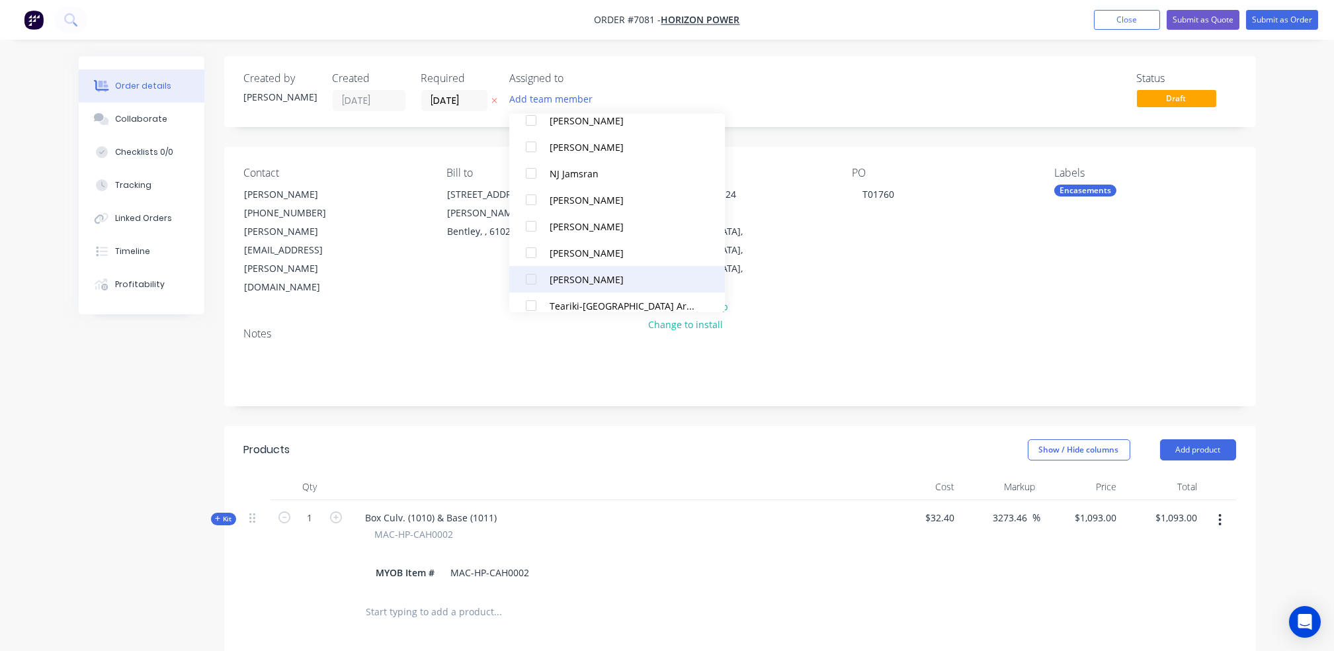
click at [534, 283] on div at bounding box center [531, 279] width 26 height 26
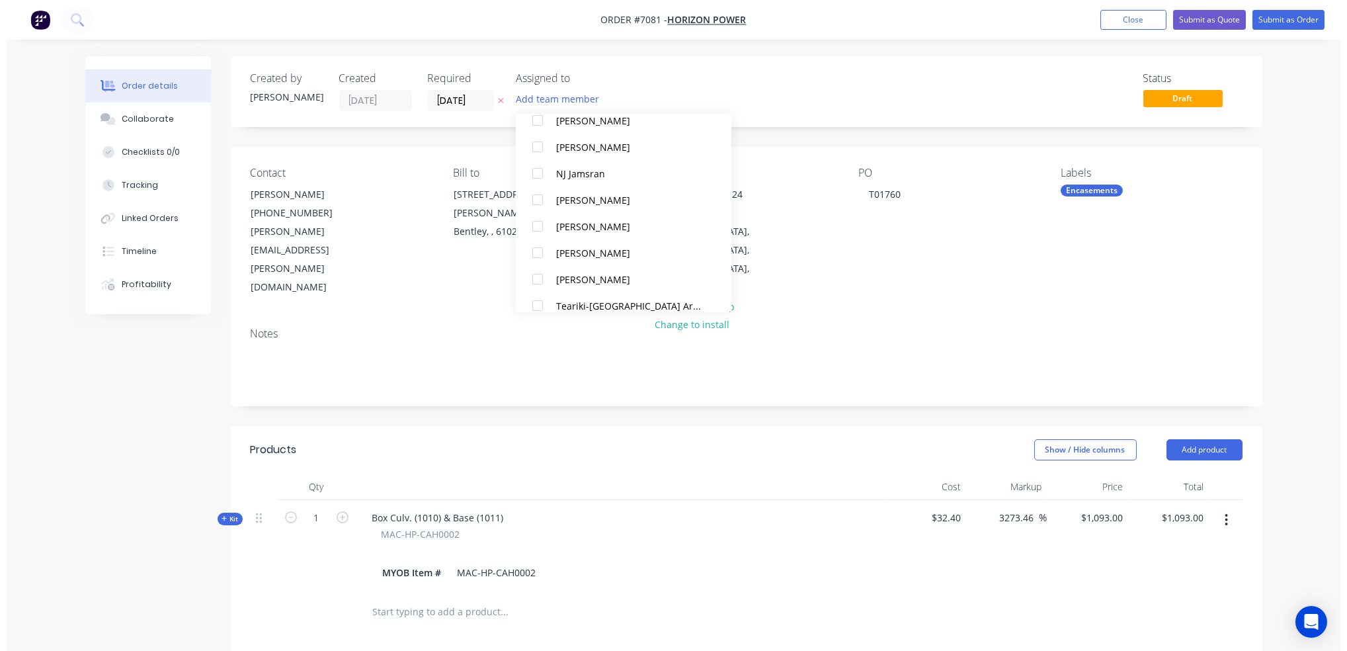
scroll to position [0, 0]
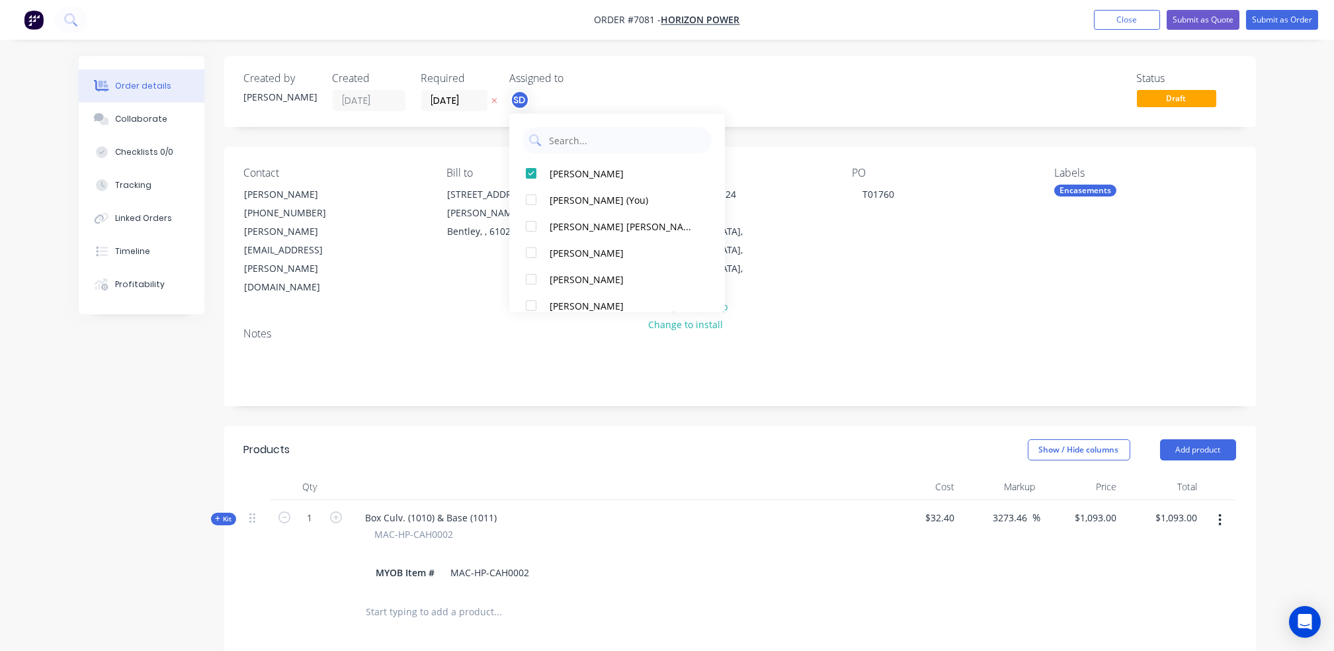
click at [887, 52] on div "Order details Collaborate Checklists 0/0 Tracking Linked Orders Timeline Profit…" at bounding box center [667, 485] width 1334 height 971
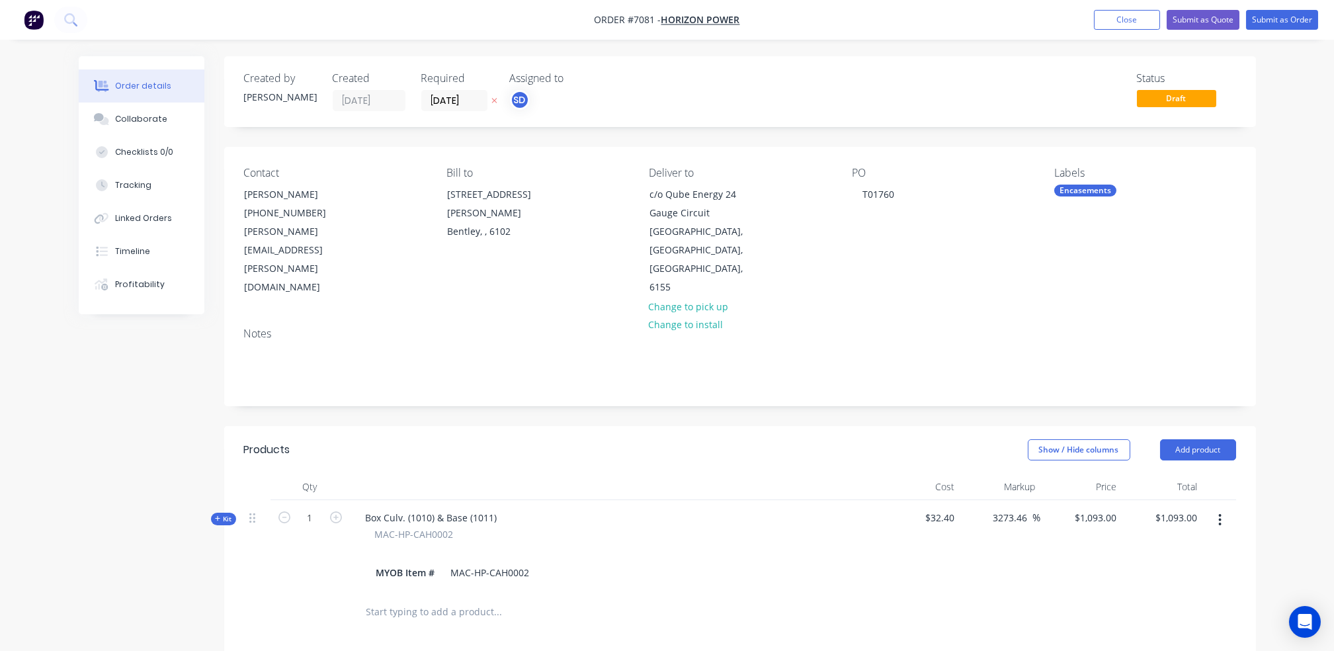
drag, startPoint x: 1122, startPoint y: 16, endPoint x: 974, endPoint y: 56, distance: 153.5
click at [974, 56] on div "Order #7081 - Horizon Power Add product Close Submit as Quote Submit as Order O…" at bounding box center [667, 485] width 1334 height 971
click at [1120, 26] on button "Close" at bounding box center [1127, 20] width 66 height 20
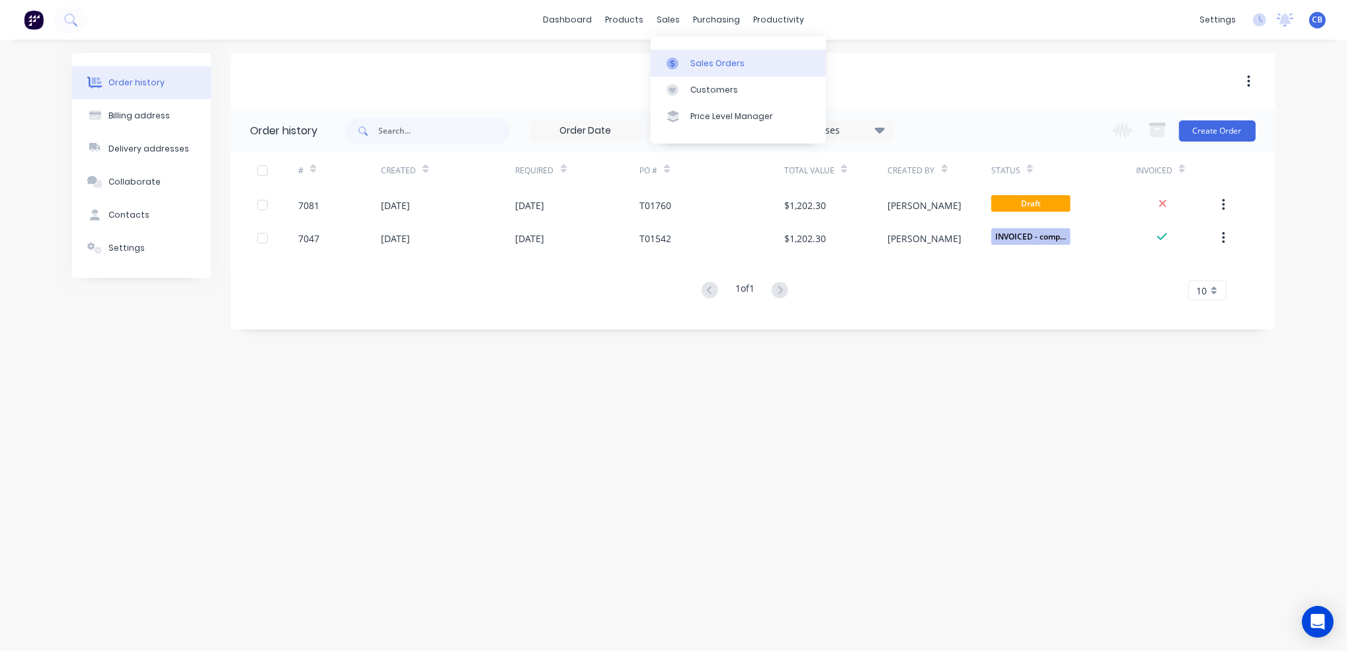
click at [713, 65] on div "Sales Orders" at bounding box center [717, 64] width 54 height 12
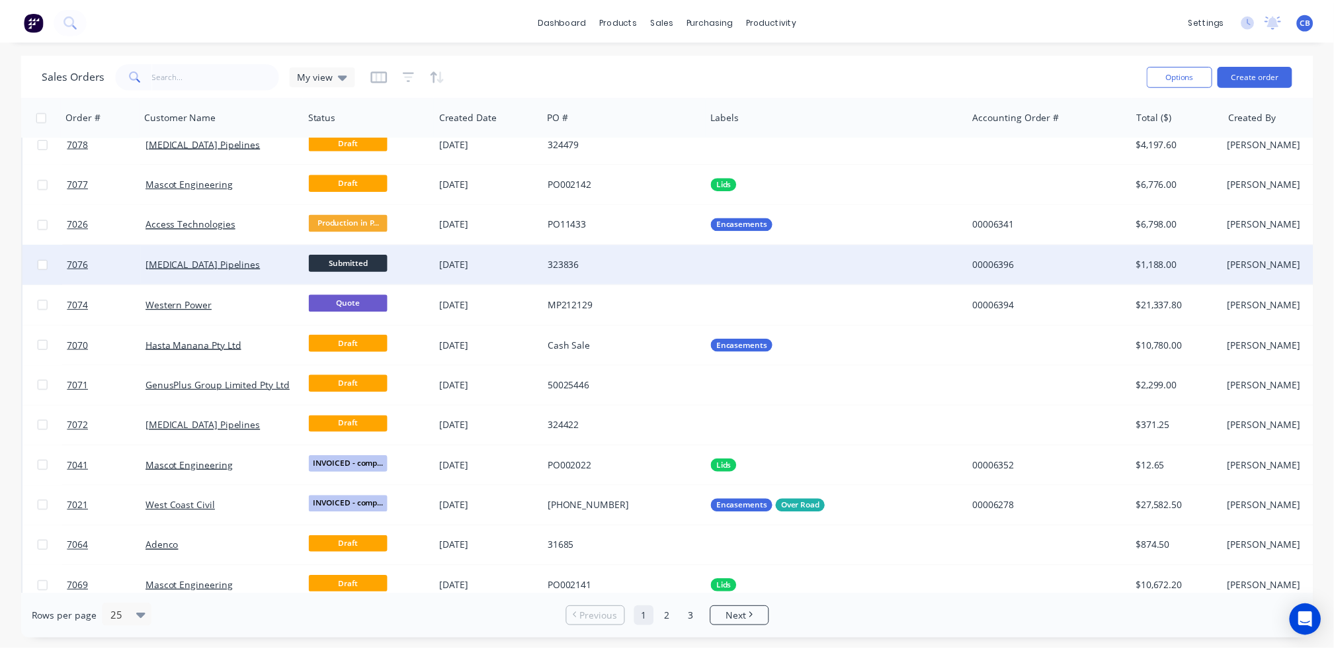
scroll to position [176, 0]
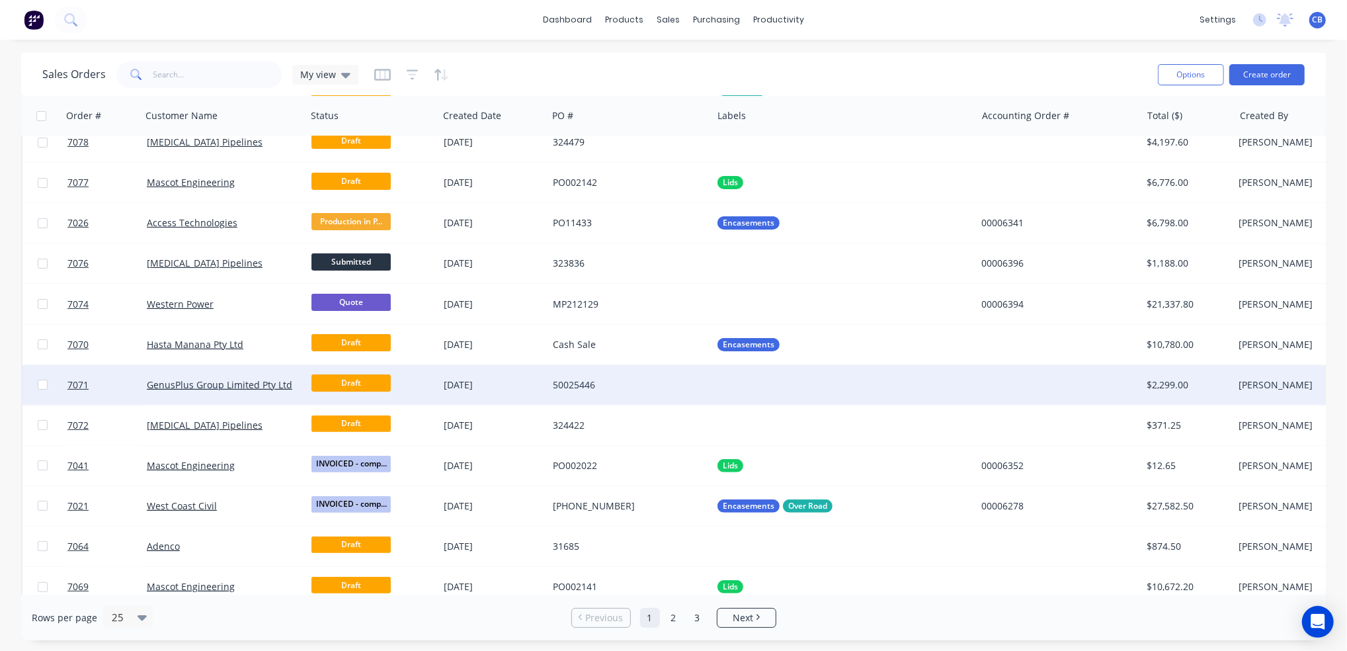
click at [551, 382] on div "50025446" at bounding box center [630, 385] width 165 height 40
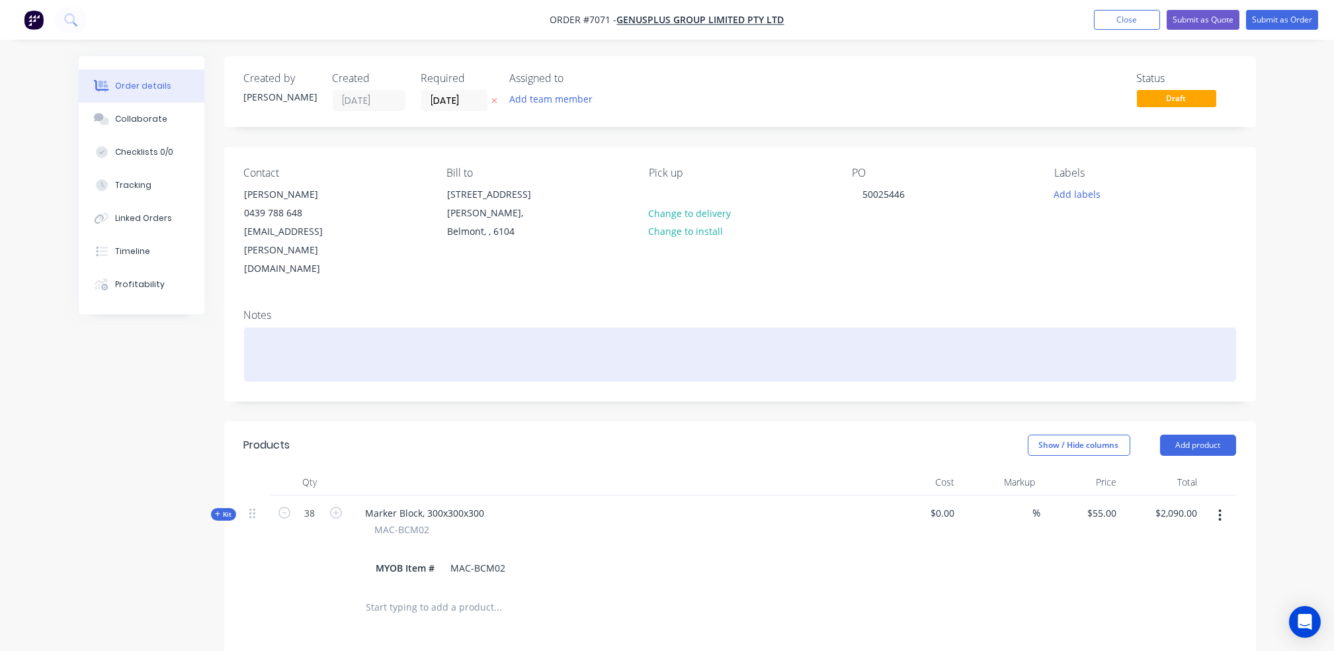
click at [381, 327] on div at bounding box center [740, 354] width 992 height 54
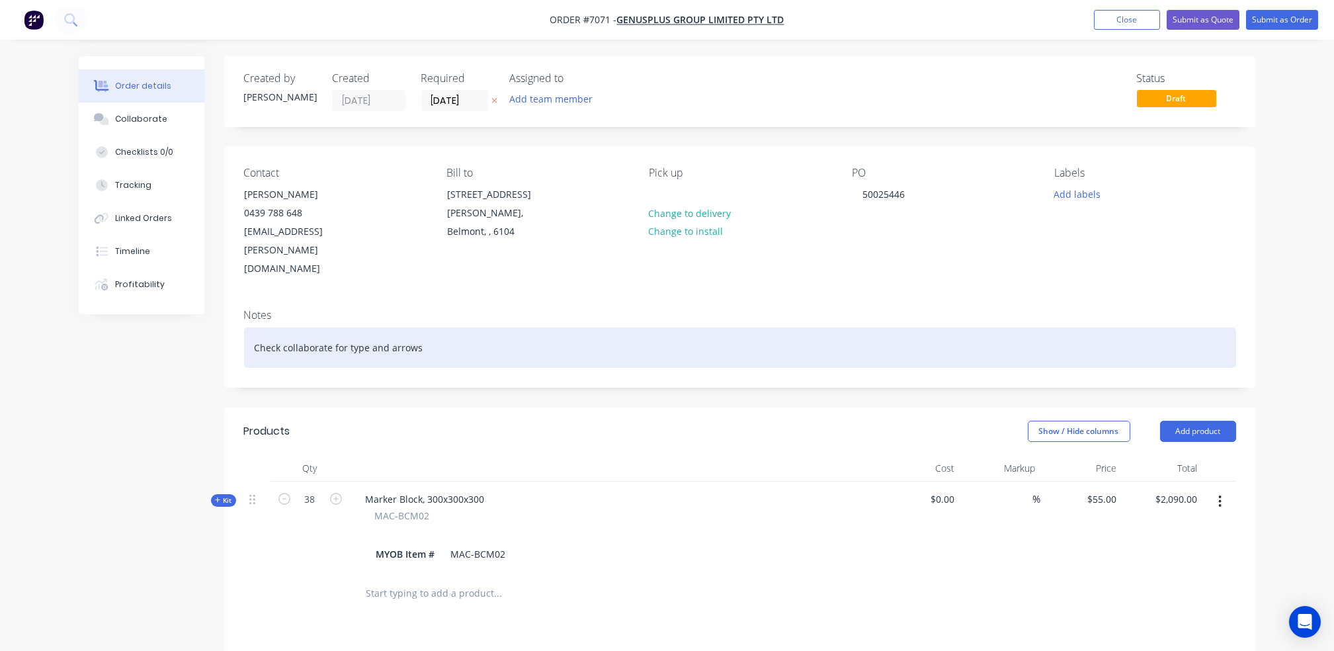
drag, startPoint x: 287, startPoint y: 306, endPoint x: 298, endPoint y: 308, distance: 10.7
